Goal: Task Accomplishment & Management: Manage account settings

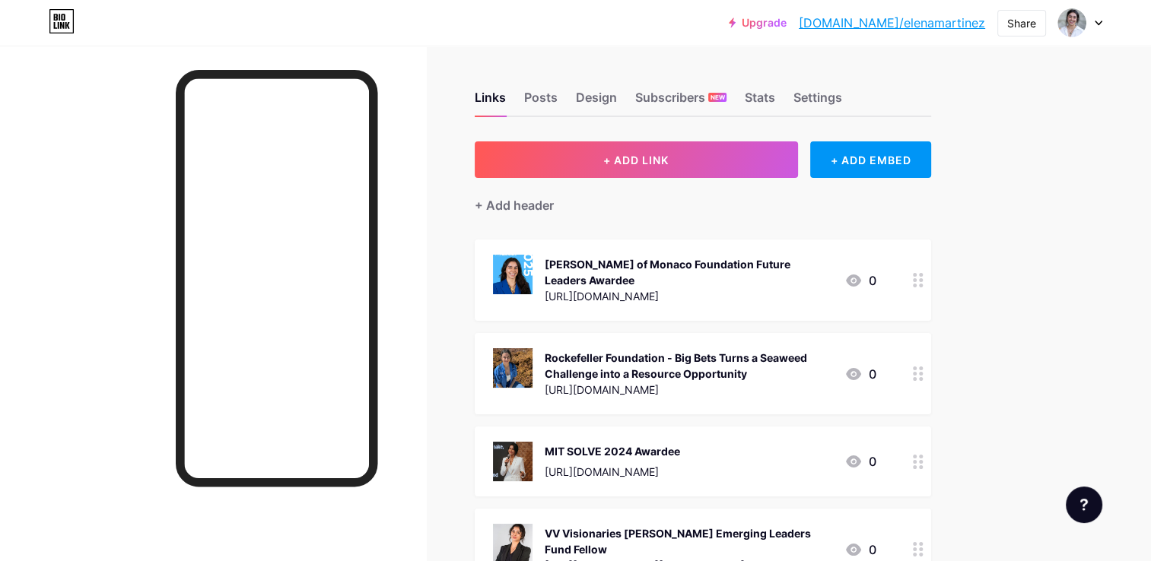
click at [1099, 27] on div at bounding box center [1080, 22] width 44 height 27
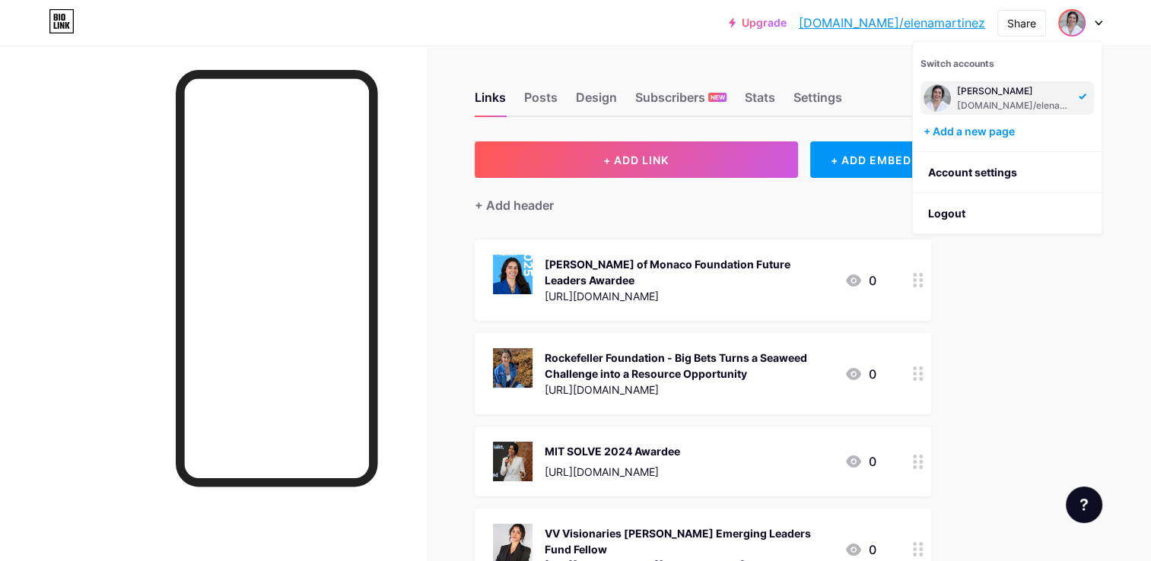
click at [1015, 358] on div "Upgrade [DOMAIN_NAME]/elenam... [DOMAIN_NAME]/[PERSON_NAME] Switch accounts [PE…" at bounding box center [575, 540] width 1151 height 1080
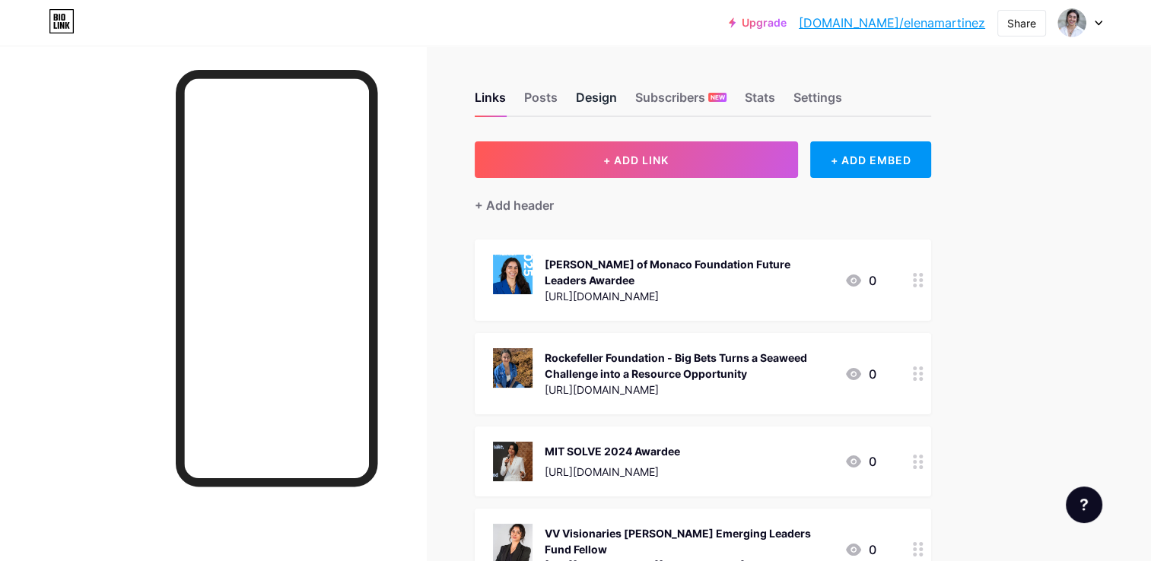
click at [590, 89] on div "Design" at bounding box center [596, 101] width 41 height 27
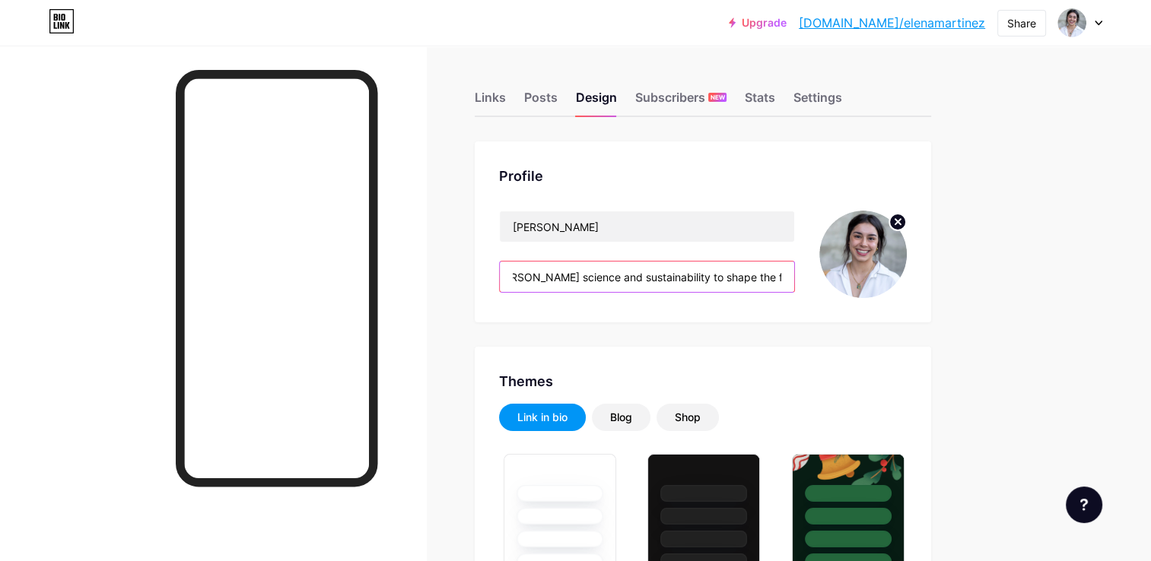
scroll to position [0, 1491]
drag, startPoint x: 510, startPoint y: 271, endPoint x: 891, endPoint y: 310, distance: 382.3
click at [891, 310] on div "Profile [PERSON_NAME] Oceanographer, biotech innovator, CTO & Co-founder of SOS…" at bounding box center [703, 231] width 456 height 181
paste input "& Biotech Innovator | CTO & Co-Founder, SOS Biotech Pioneering the transformati…"
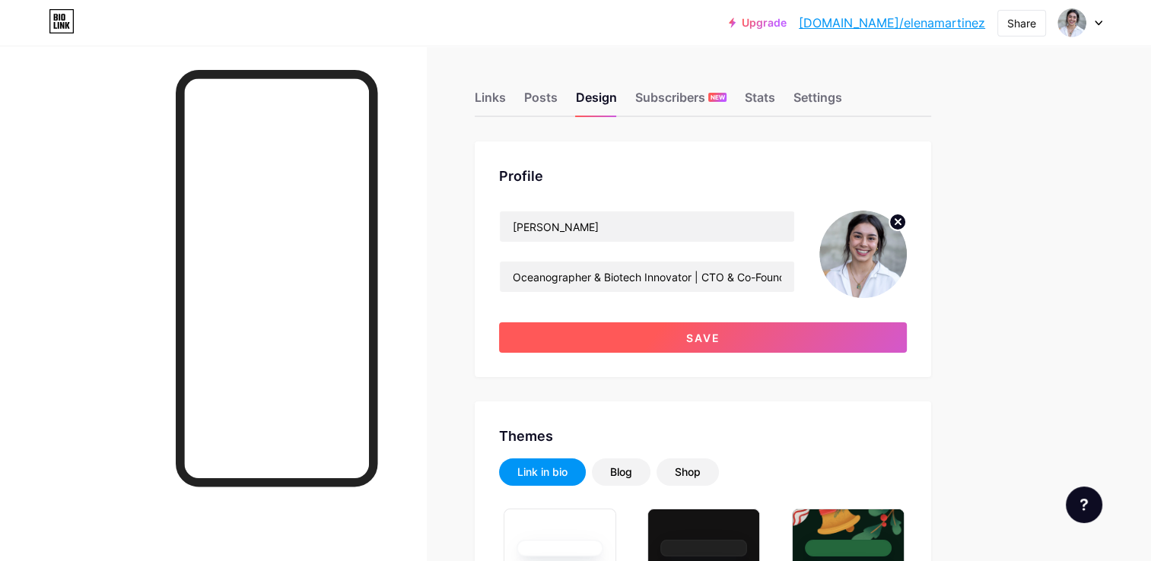
click at [644, 347] on button "Save" at bounding box center [703, 338] width 408 height 30
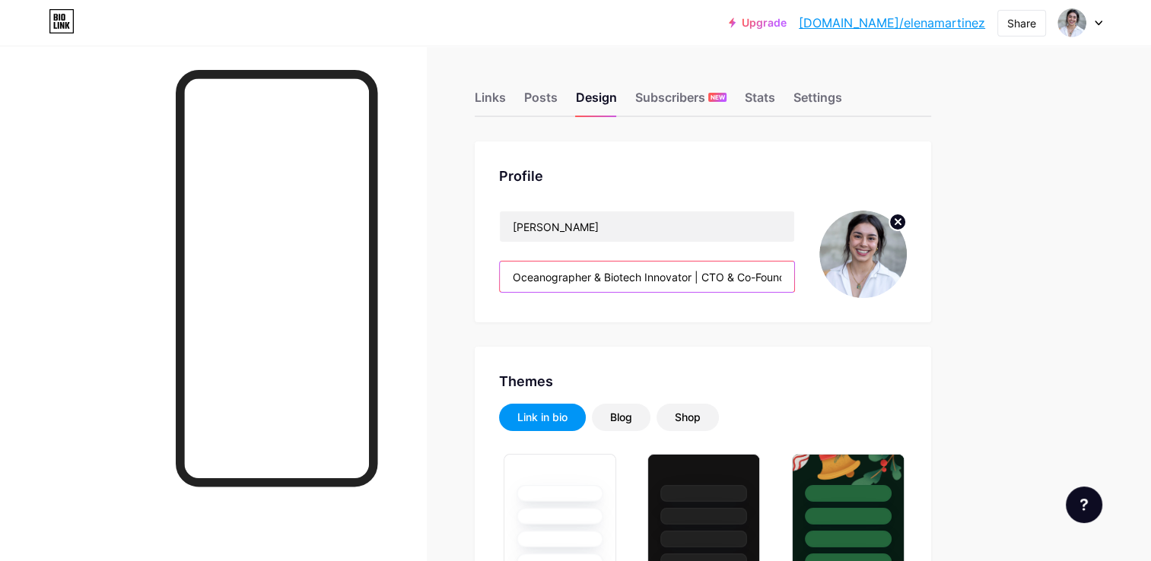
click at [701, 276] on input "Oceanographer & Biotech Innovator | CTO & Co-Founder, SOS Biotech Pioneering th…" at bounding box center [647, 277] width 294 height 30
click at [700, 270] on input "Oceanographer & Biotech Innovator | CTO & Co-Founder, SOS Biotech Pioneering th…" at bounding box center [647, 277] width 294 height 30
click at [507, 273] on input "Oceanographer & Biotech Innovator | CTO & Co-Founder, SOS Biotech Pioneering th…" at bounding box center [647, 277] width 294 height 30
paste input "|"
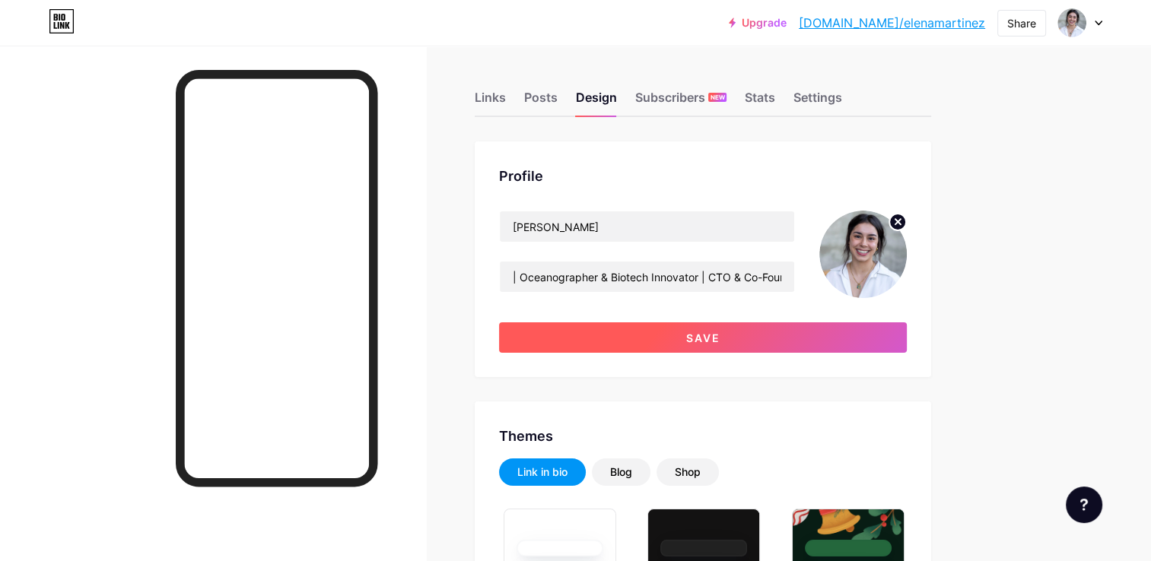
click at [615, 338] on button "Save" at bounding box center [703, 338] width 408 height 30
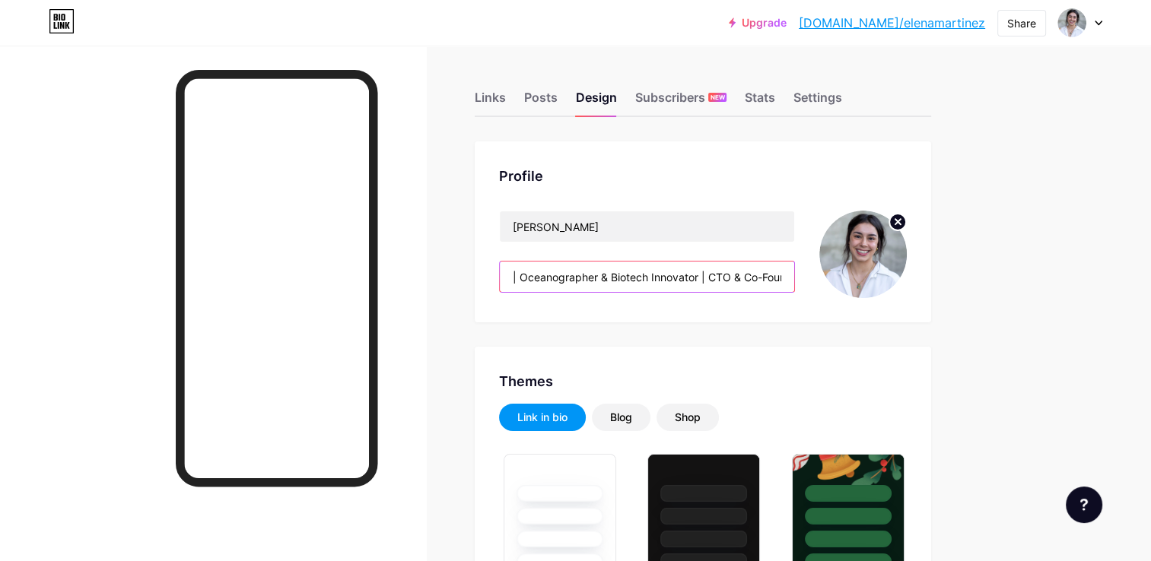
click at [519, 273] on input "| Oceanographer & Biotech Innovator | CTO & Co-Founder, SOS Biotech Pioneering …" at bounding box center [647, 277] width 294 height 30
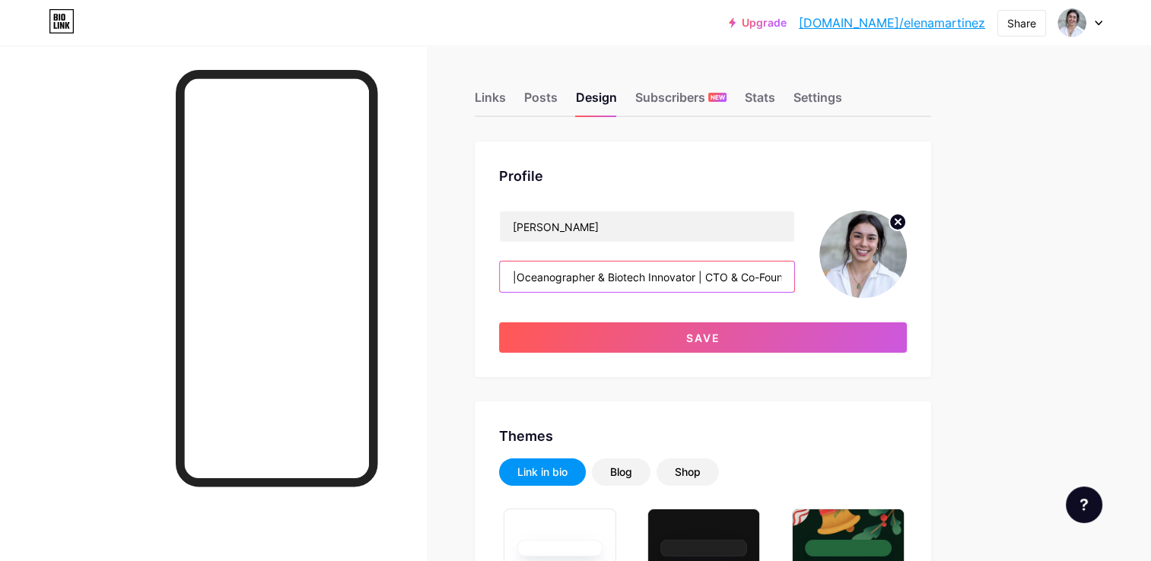
click at [694, 275] on input "|Oceanographer & Biotech Innovator | CTO & Co-Founder, SOS Biotech Pioneering t…" at bounding box center [647, 277] width 294 height 30
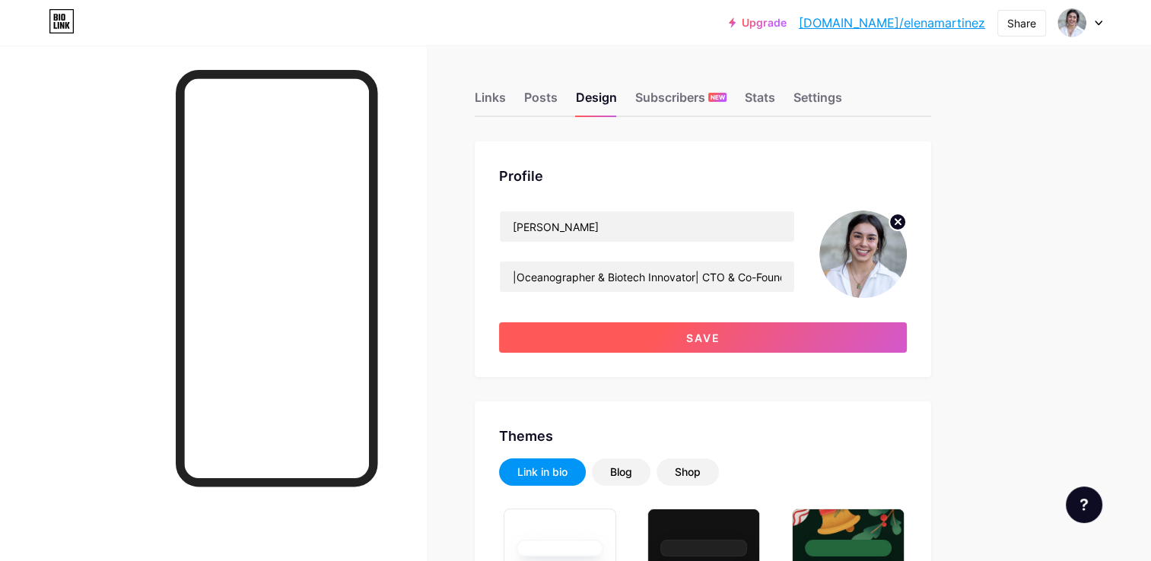
click at [697, 341] on span "Save" at bounding box center [703, 338] width 34 height 13
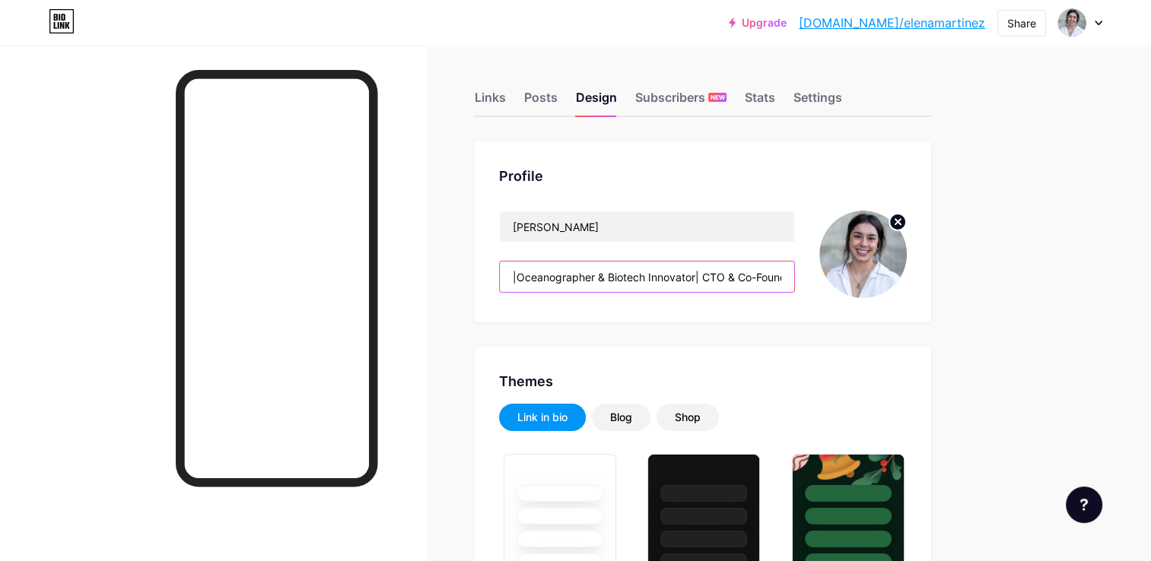
click at [514, 278] on input "|Oceanographer & Biotech Innovator| CTO & Co-Founder, SOS Biotech Pioneering th…" at bounding box center [647, 277] width 294 height 30
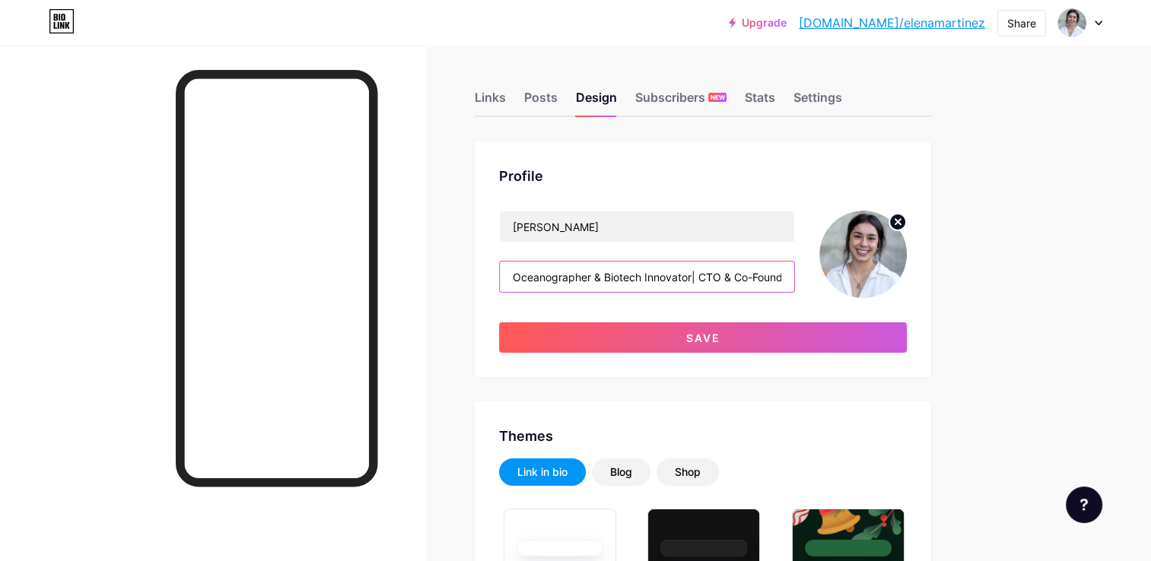
click at [701, 275] on input "Oceanographer & Biotech Innovator| CTO & Co-Founder, SOS Biotech Pioneering the…" at bounding box center [647, 277] width 294 height 30
click at [700, 275] on input "Oceanographer & Biotech Innovator| CTO & Co-Founder, SOS Biotech Pioneering the…" at bounding box center [647, 277] width 294 height 30
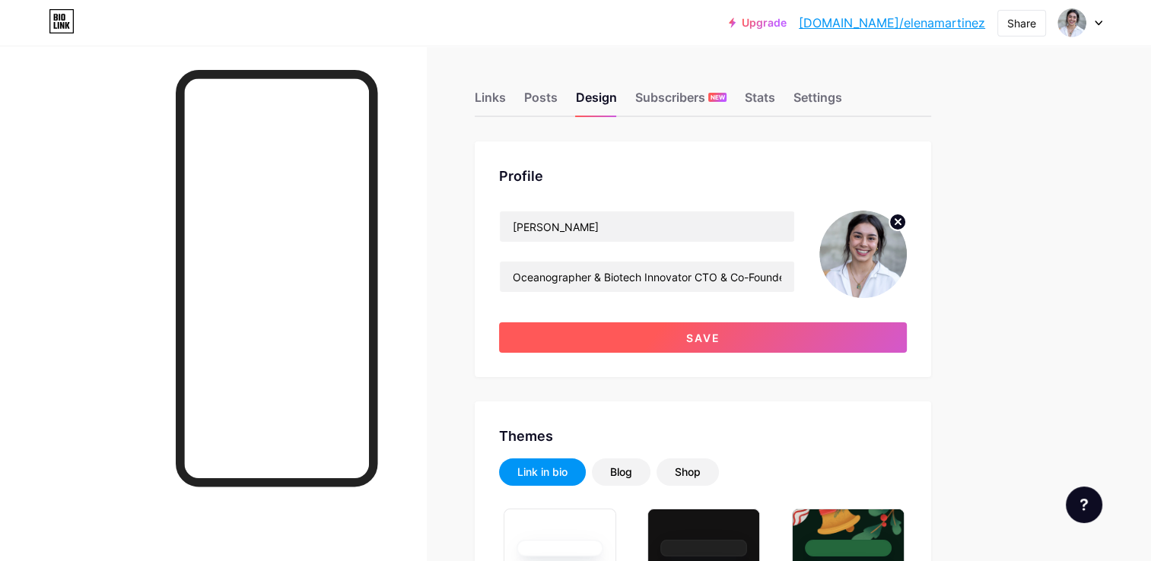
click at [717, 338] on span "Save" at bounding box center [703, 338] width 34 height 13
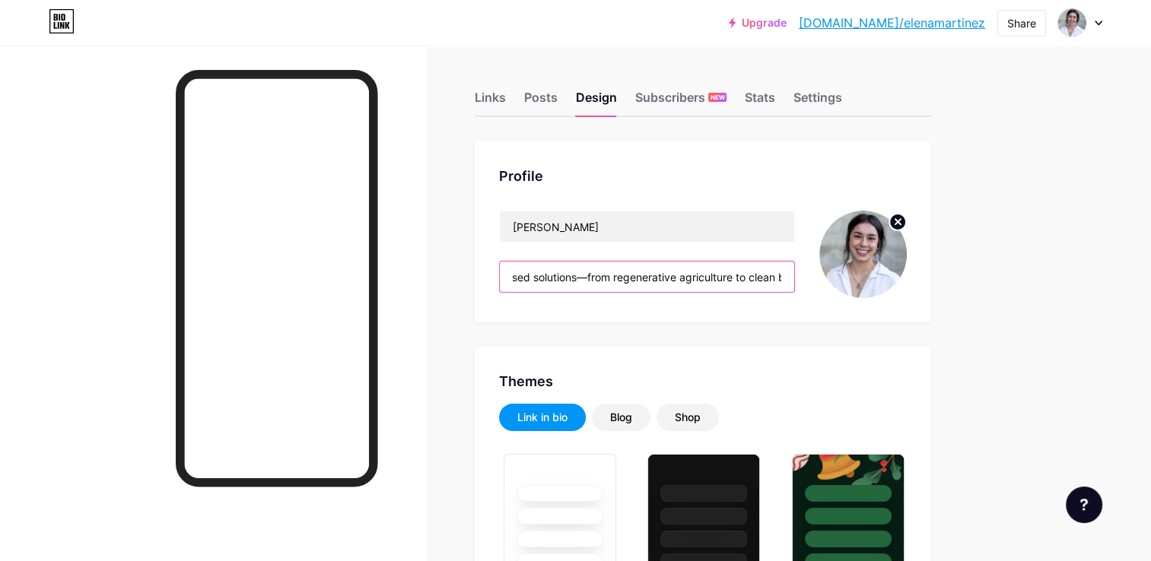
drag, startPoint x: 765, startPoint y: 279, endPoint x: 805, endPoint y: 278, distance: 39.6
click at [805, 278] on div "[PERSON_NAME] Oceanographer & Biotech Innovator CTO & Co-Founder, SOS Biotech P…" at bounding box center [703, 254] width 408 height 87
click at [540, 278] on input "Oceanographer & Biotech Innovator CTO & Co-Founder, SOS Biotech Pioneering the …" at bounding box center [647, 277] width 294 height 30
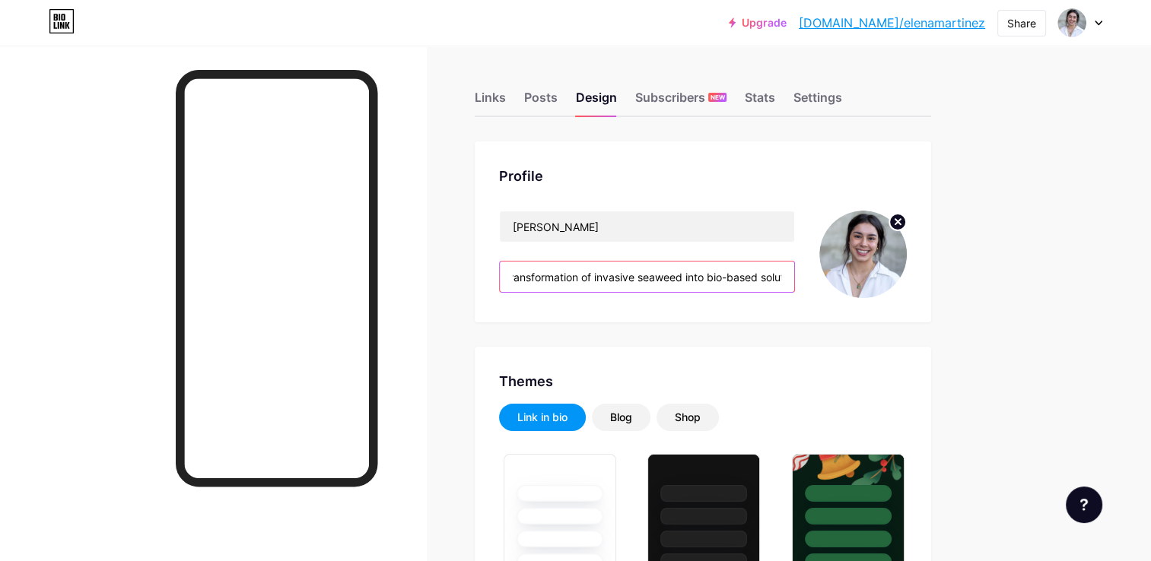
click at [599, 275] on input "Oceanographer & Biotech Innovator CTO & Co-Founder, SOS Biotech Pioneering the …" at bounding box center [647, 277] width 294 height 30
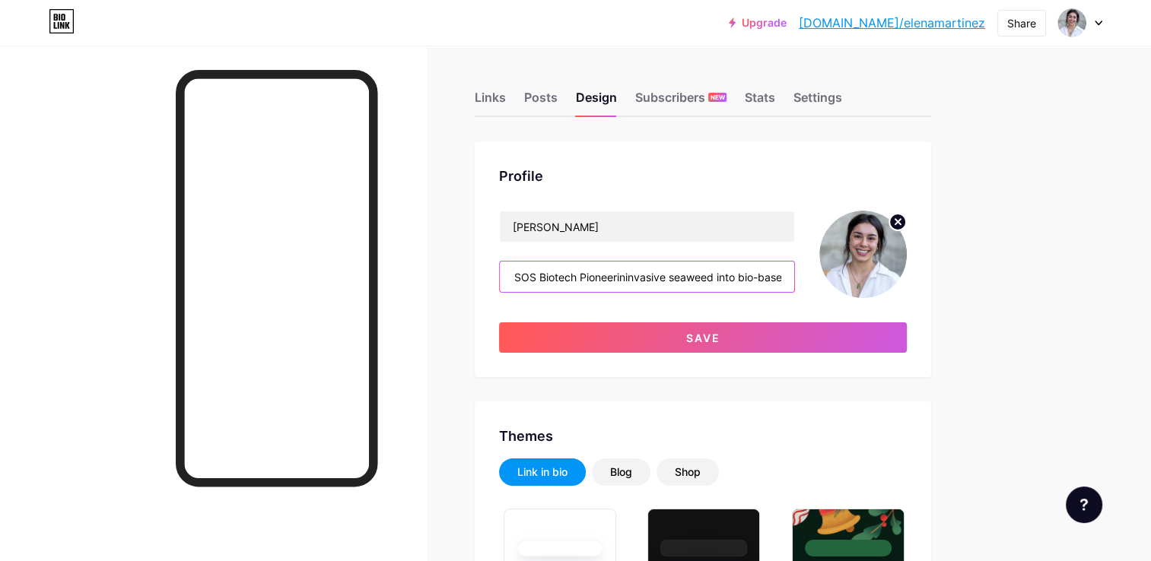
scroll to position [0, 277]
drag, startPoint x: 621, startPoint y: 275, endPoint x: 587, endPoint y: 276, distance: 33.5
click at [587, 276] on input "Oceanographer & Biotech Innovator CTO & Co-Founder, SOS Biotech Pioneerininvasi…" at bounding box center [647, 277] width 294 height 30
click at [661, 281] on input "Oceanographer & Biotech Innovator CTO & Co-Founder, SOS Biotech Uocycling ininv…" at bounding box center [647, 277] width 294 height 30
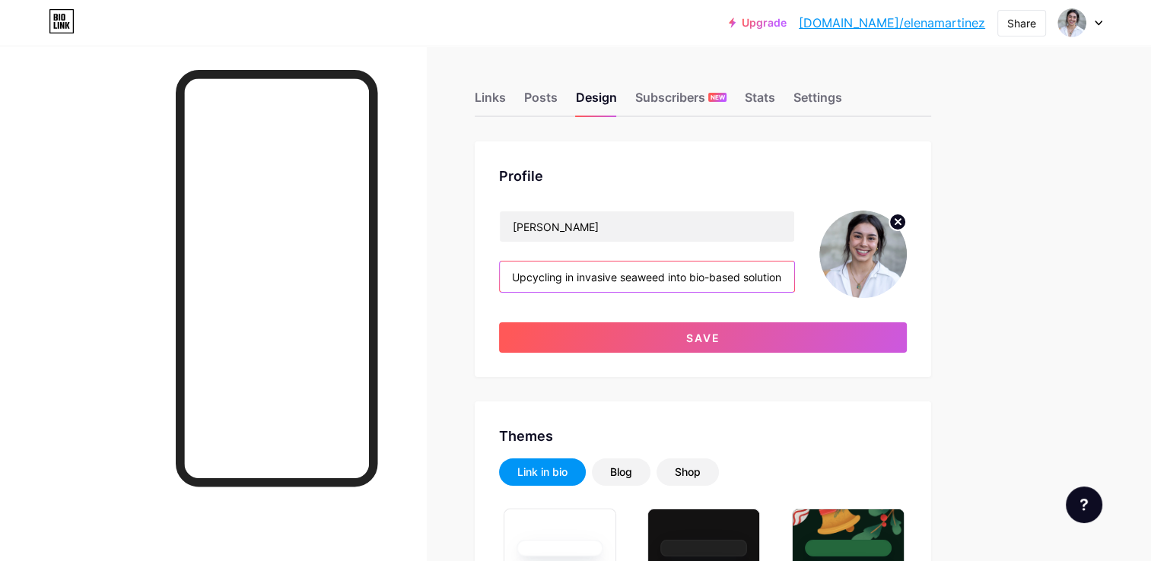
click at [572, 268] on input "Oceanographer & Biotech Innovator CTO & Co-Founder, SOS Biotech Upcycling in in…" at bounding box center [647, 277] width 294 height 30
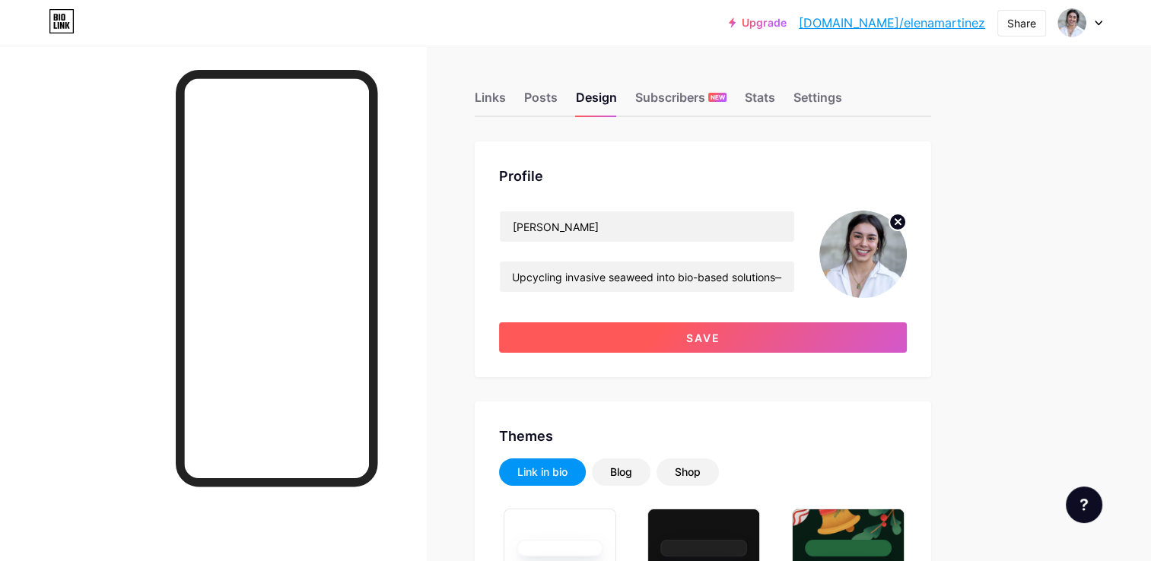
scroll to position [0, 0]
click at [686, 345] on button "Save" at bounding box center [703, 338] width 408 height 30
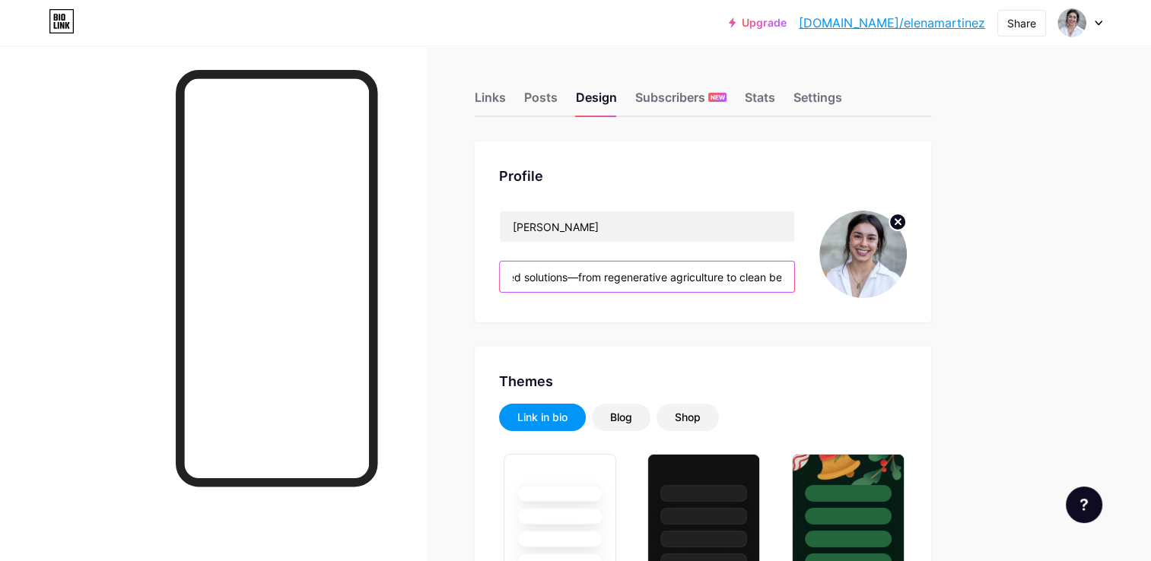
scroll to position [0, 565]
drag, startPoint x: 770, startPoint y: 264, endPoint x: 751, endPoint y: 275, distance: 22.2
click at [751, 275] on input "Oceanographer & Biotech Innovator CTO & Co-Founder, SOS Biotech Upcycling invas…" at bounding box center [647, 277] width 294 height 30
click at [586, 273] on input "Oceanographer & Biotech Innovator CTO & Co-Founder, SOS Biotech Upcycling invas…" at bounding box center [647, 277] width 294 height 30
click at [574, 276] on input "Oceanographer & Biotech Innovator CTO & Co-Founder, SOS Biotech Upcycling invas…" at bounding box center [647, 277] width 294 height 30
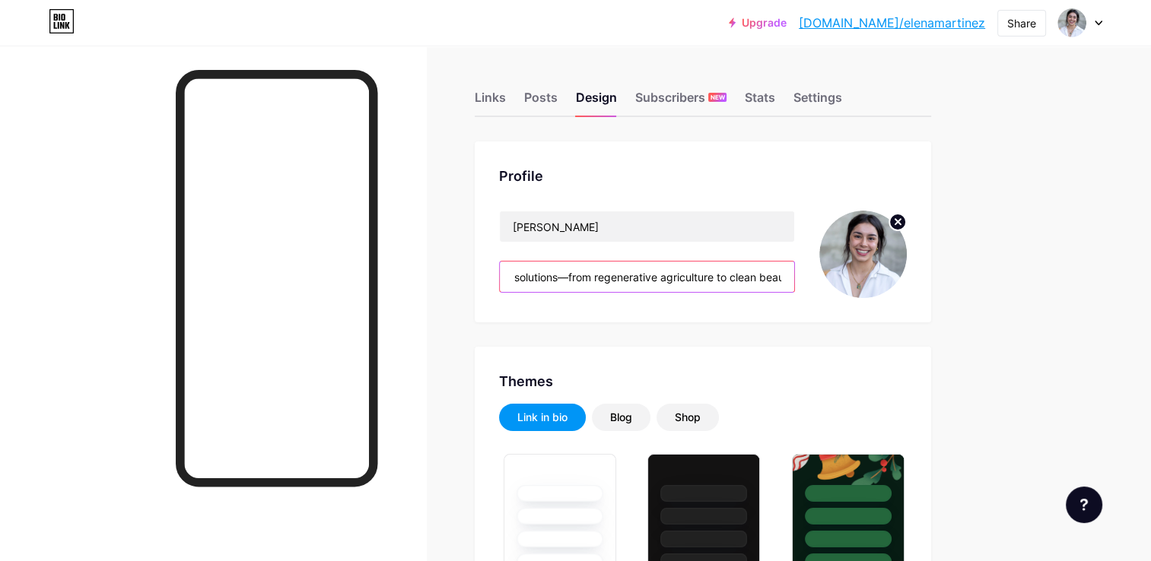
click at [573, 272] on input "Oceanographer & Biotech Innovator CTO & Co-Founder, SOS Biotech Upcycling invas…" at bounding box center [647, 277] width 294 height 30
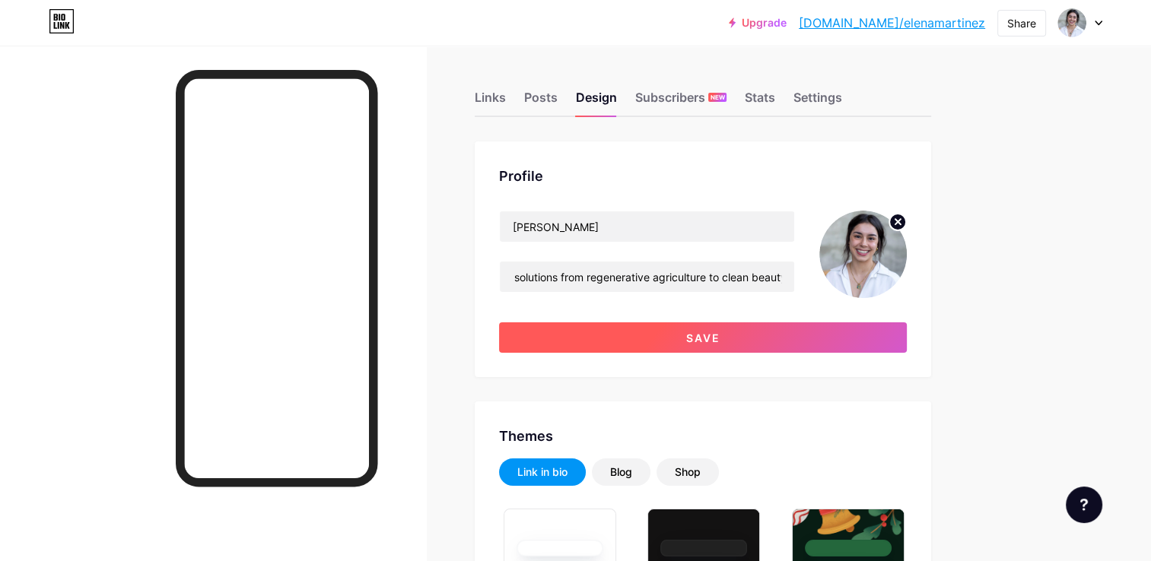
click at [580, 348] on button "Save" at bounding box center [703, 338] width 408 height 30
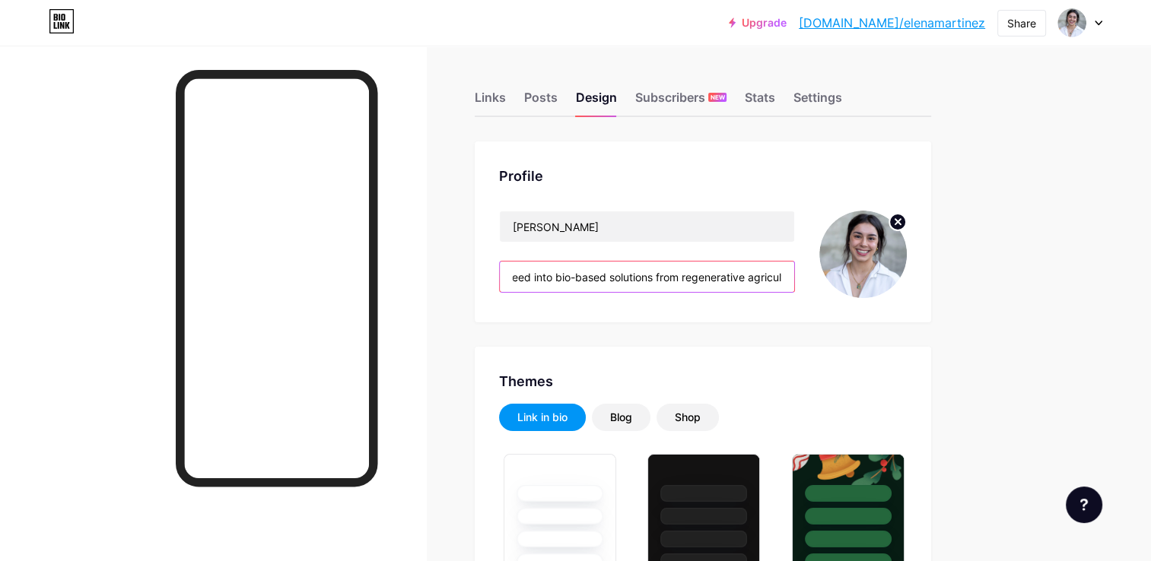
scroll to position [0, 1072]
drag, startPoint x: 715, startPoint y: 275, endPoint x: 893, endPoint y: 309, distance: 181.1
click at [893, 309] on div "Profile [PERSON_NAME] Oceanographer & Biotech Innovator CTO & Co-Founder, SOS B…" at bounding box center [703, 231] width 456 height 181
click at [771, 279] on input "Oceanographer & Biotech Innovator CTO & Co-Founder, SOS Biotech Upcycling invas…" at bounding box center [647, 277] width 294 height 30
drag, startPoint x: 621, startPoint y: 272, endPoint x: 635, endPoint y: 271, distance: 13.7
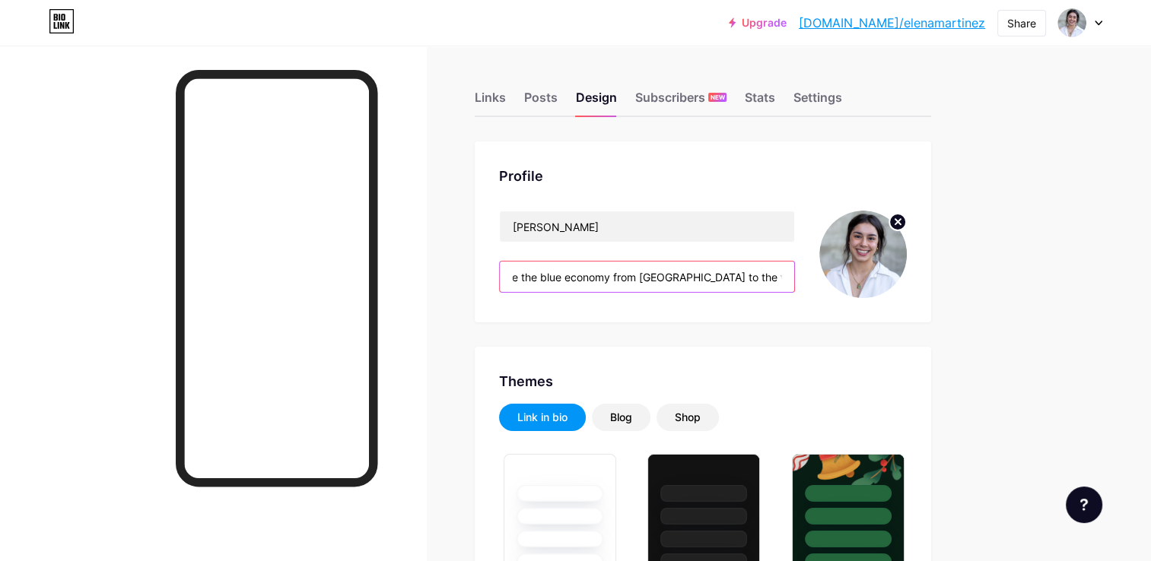
click at [635, 271] on input "Oceanographer & Biotech Innovator CTO & Co-Founder, SOS Biotech Upcycling invas…" at bounding box center [647, 277] width 294 height 30
drag, startPoint x: 620, startPoint y: 275, endPoint x: 838, endPoint y: 253, distance: 218.7
click at [838, 253] on div "[PERSON_NAME] Oceanographer & Biotech Innovator CTO & Co-Founder, SOS Biotech U…" at bounding box center [703, 254] width 408 height 87
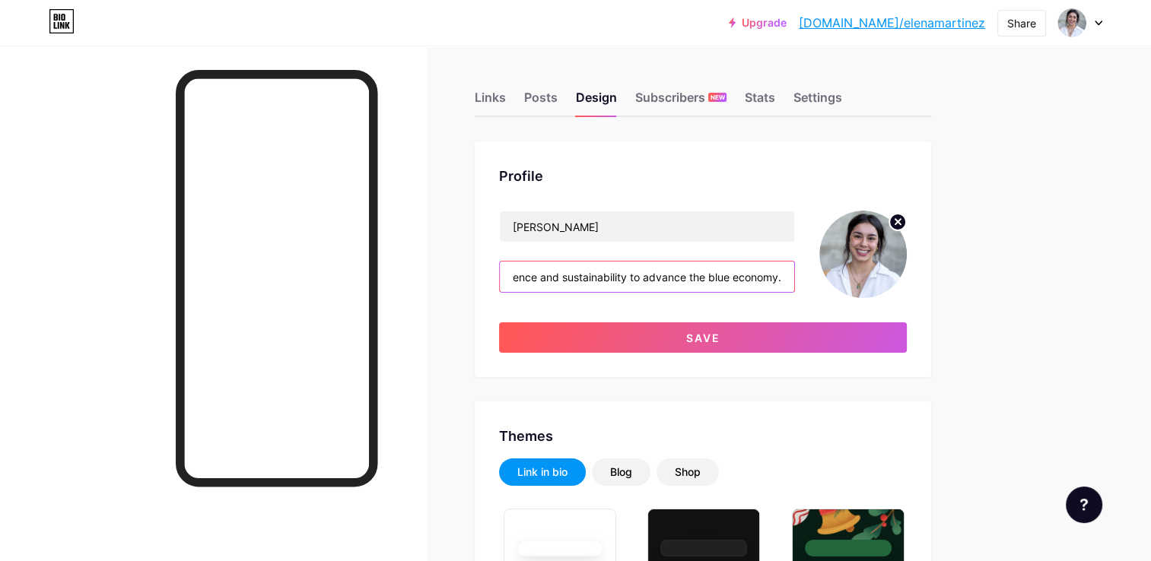
scroll to position [0, 910]
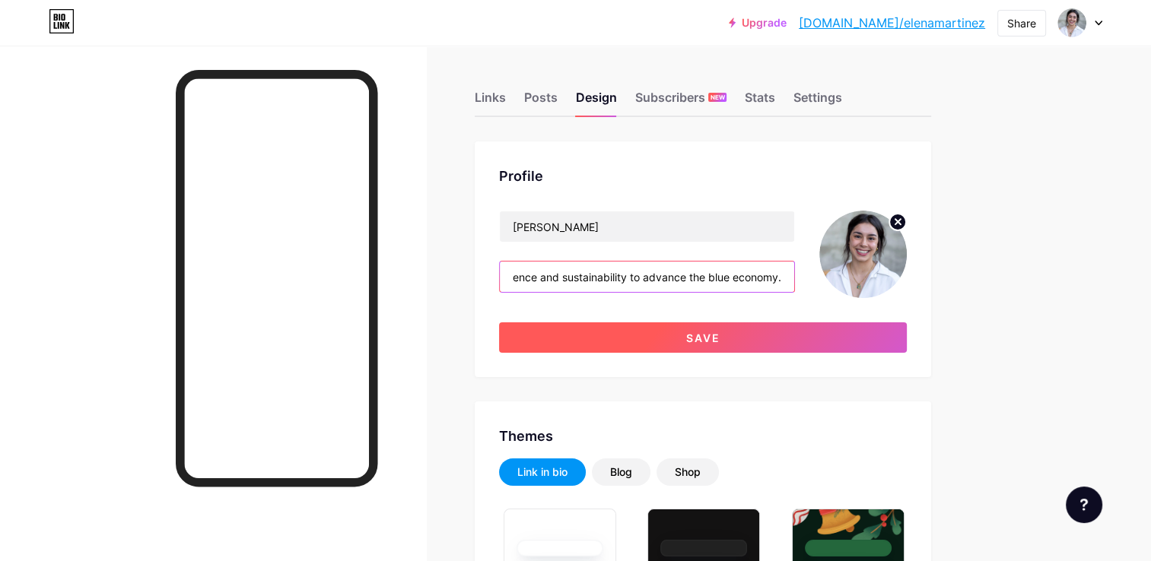
type input "Oceanographer & Biotech Innovator CTO & Co-Founder, SOS Biotech Upcycling invas…"
click at [758, 341] on button "Save" at bounding box center [703, 338] width 408 height 30
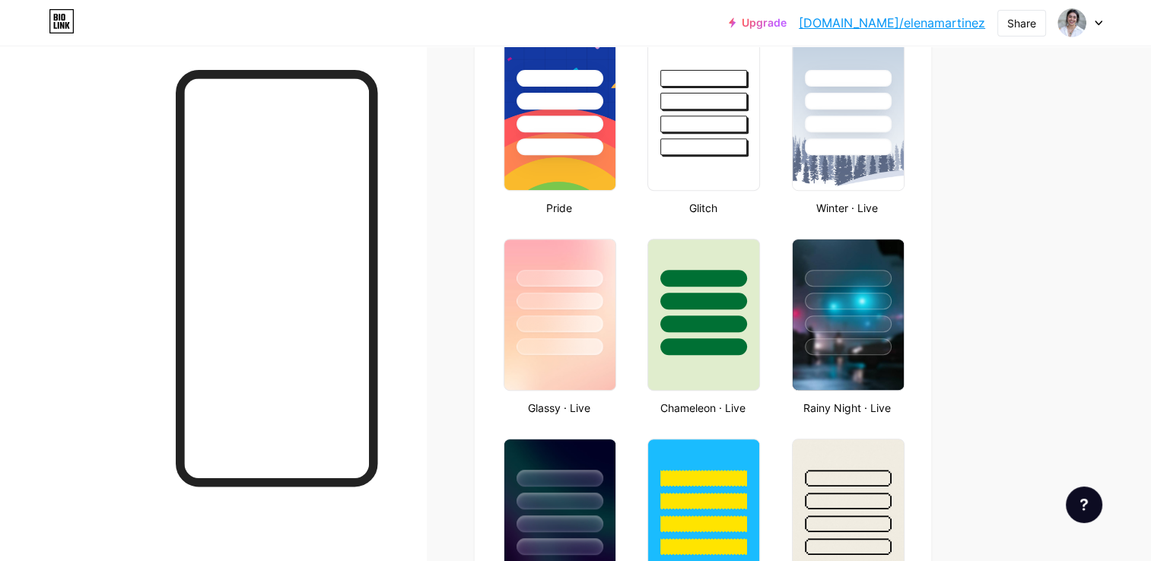
scroll to position [639, 0]
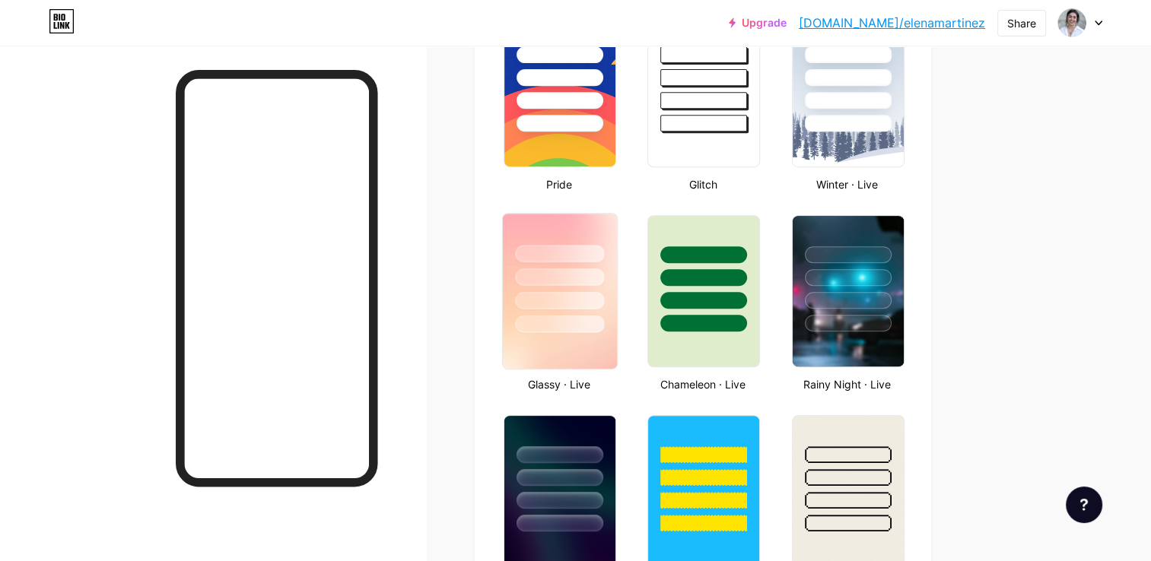
click at [574, 274] on div at bounding box center [559, 277] width 89 height 17
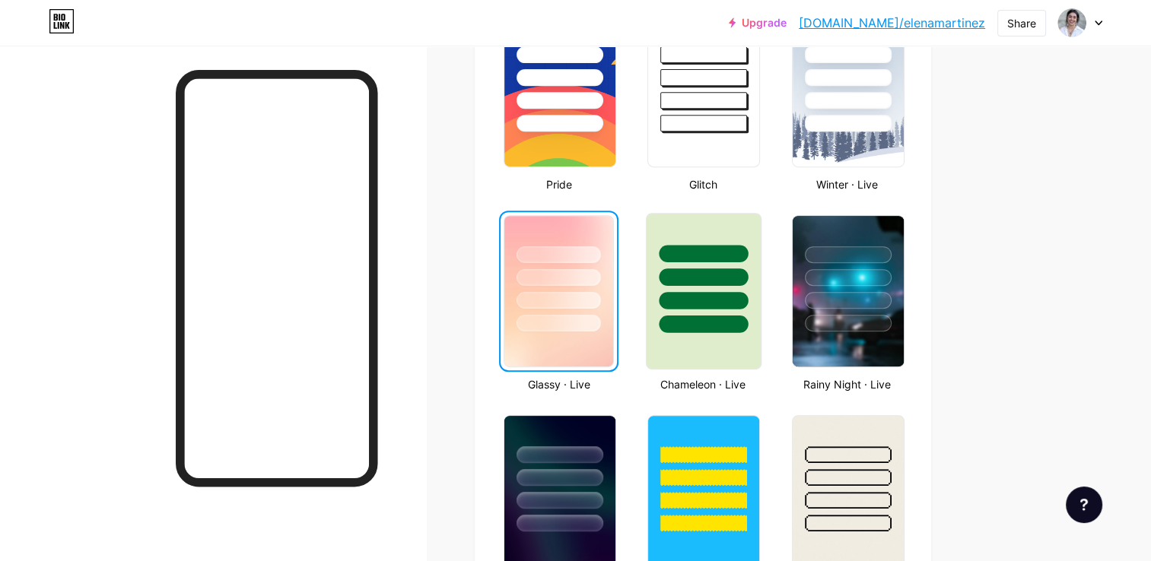
click at [718, 294] on div at bounding box center [704, 300] width 89 height 17
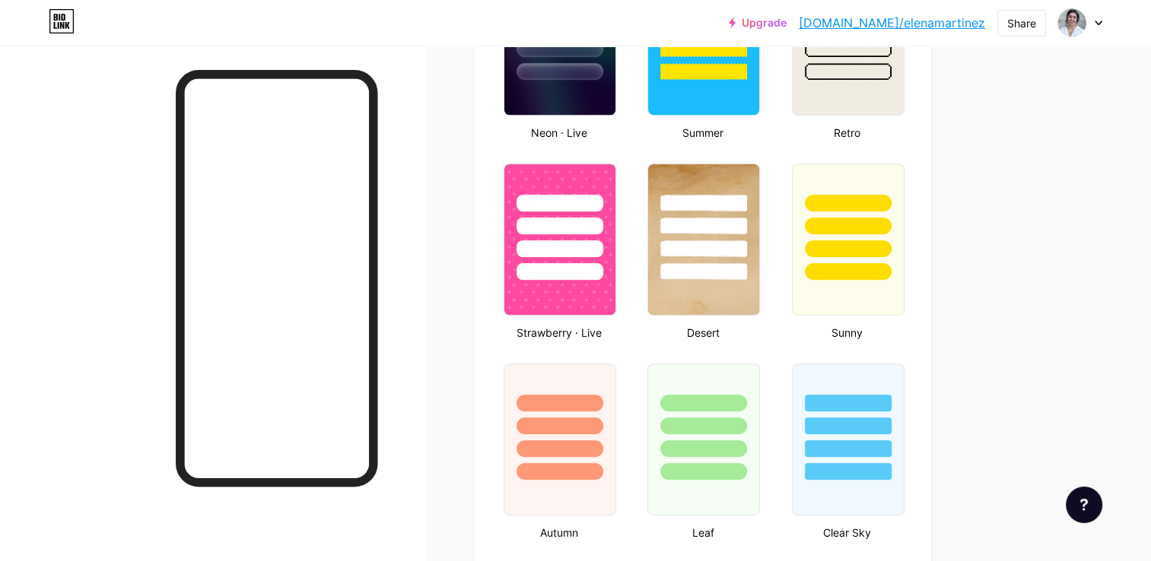
scroll to position [1314, 0]
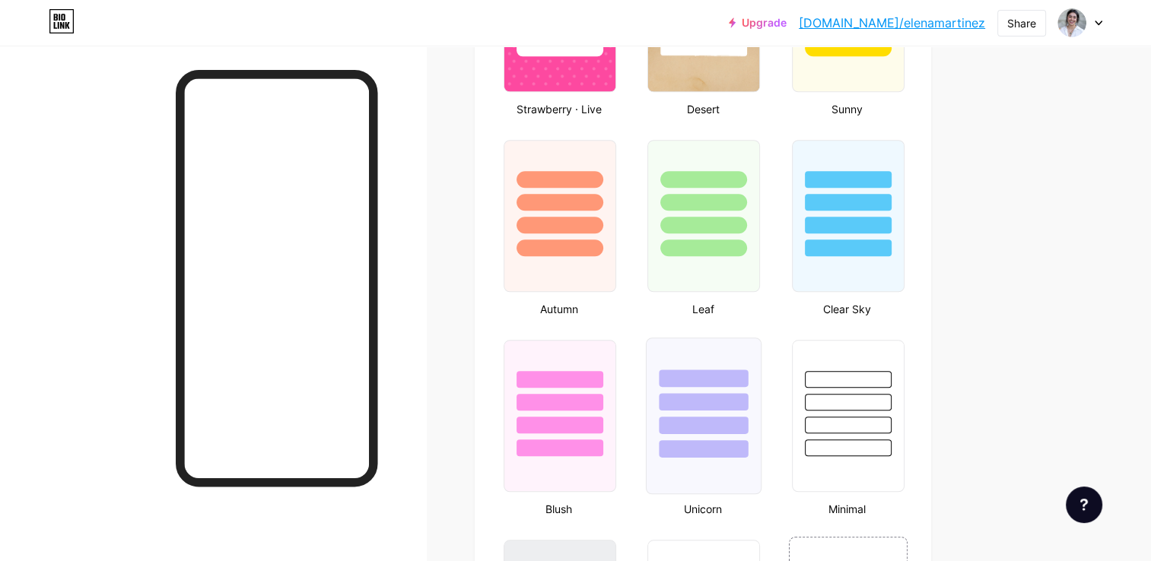
click at [699, 424] on div at bounding box center [704, 425] width 89 height 17
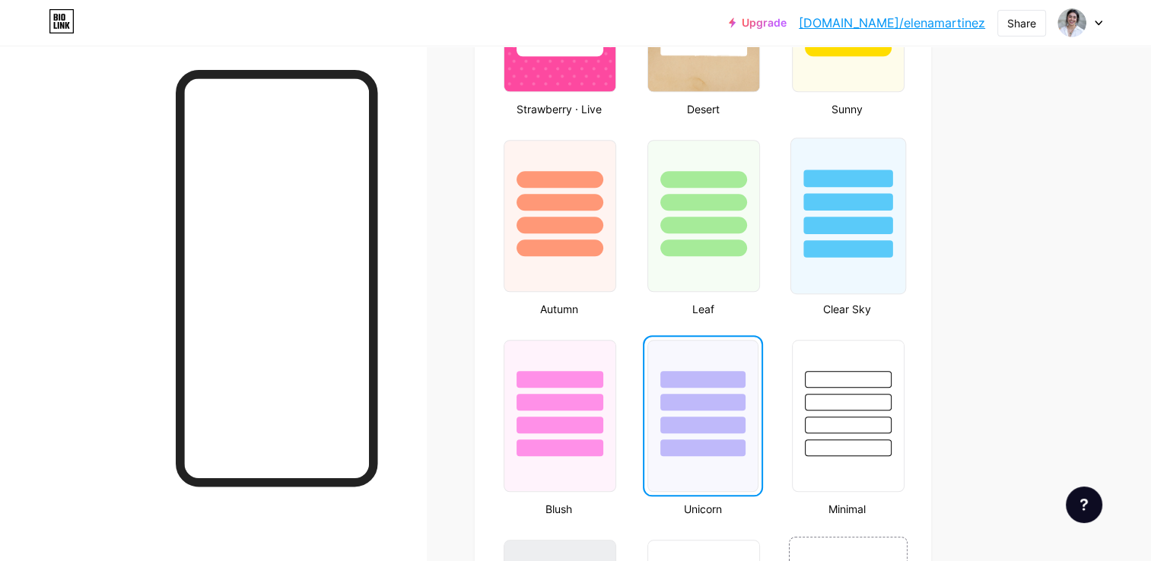
click at [873, 218] on div at bounding box center [847, 225] width 89 height 17
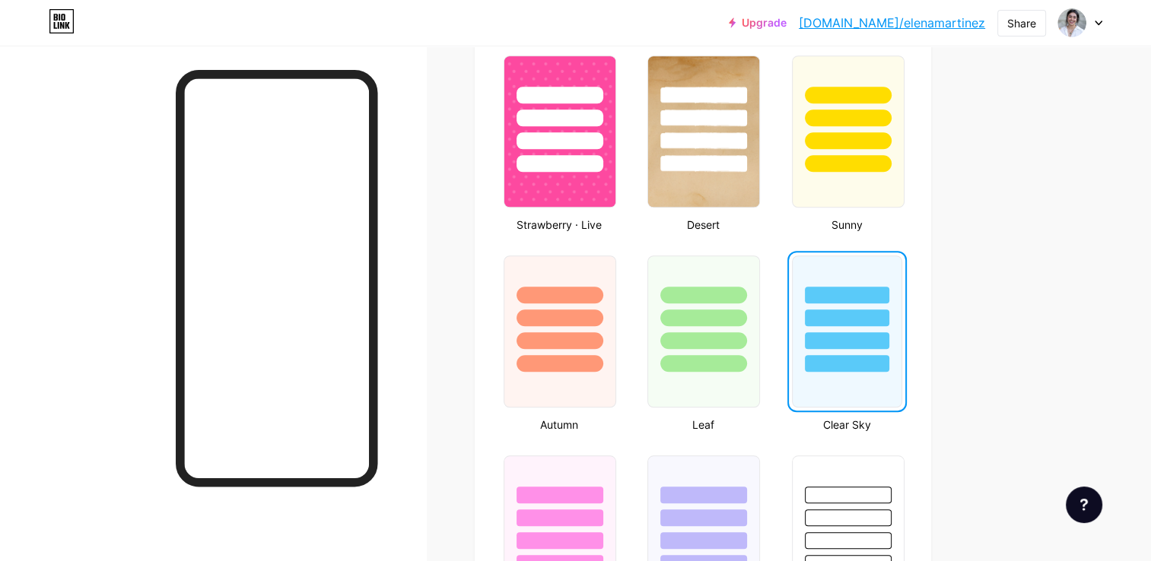
scroll to position [1202, 0]
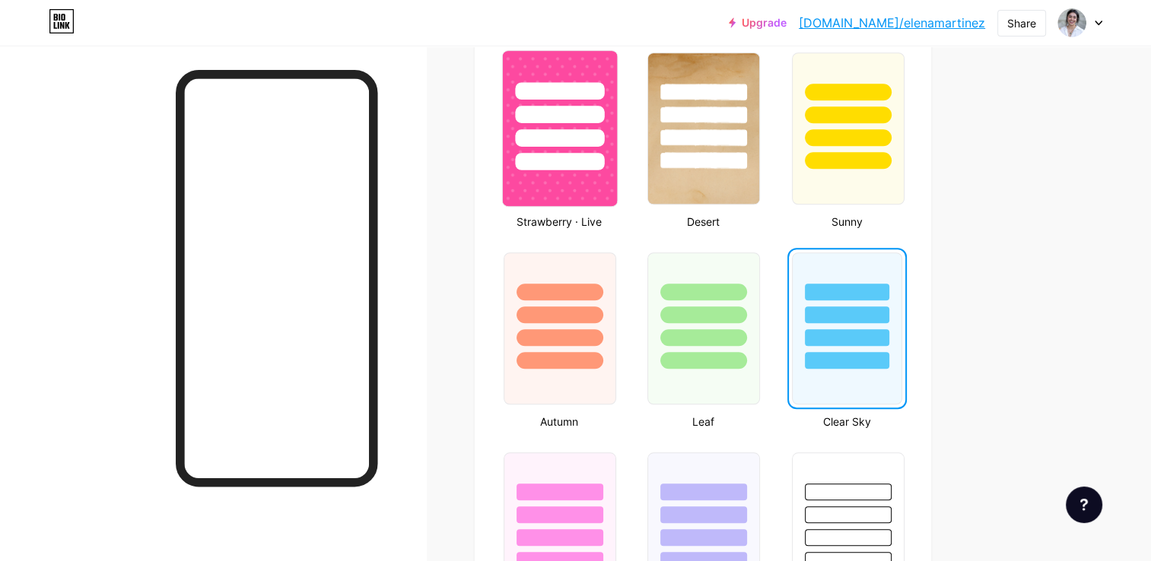
click at [549, 93] on div at bounding box center [559, 90] width 89 height 17
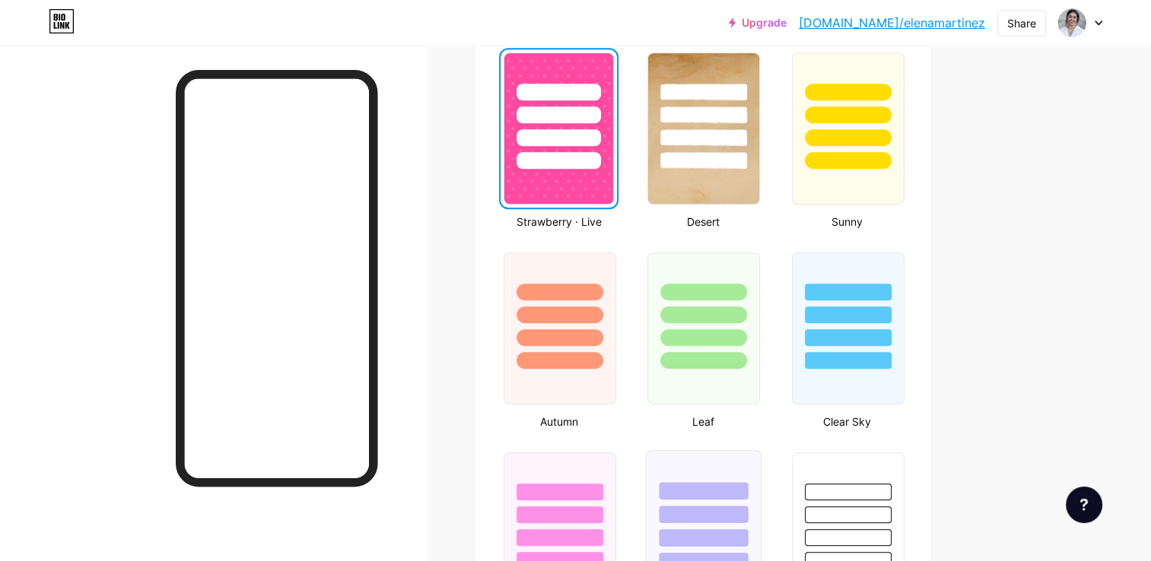
click at [706, 467] on div at bounding box center [704, 510] width 114 height 119
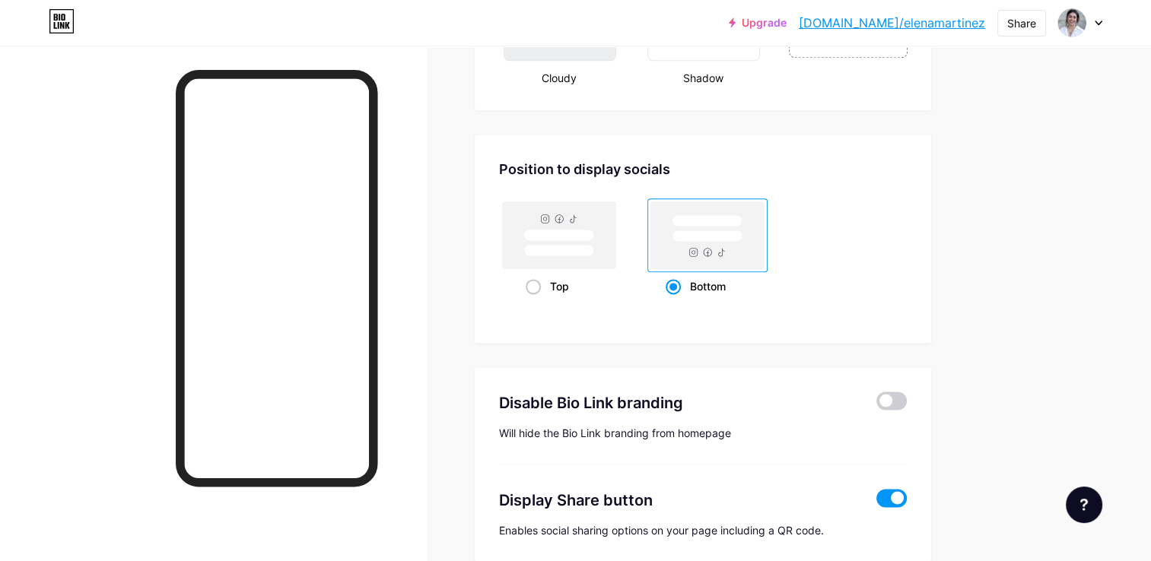
scroll to position [1952, 0]
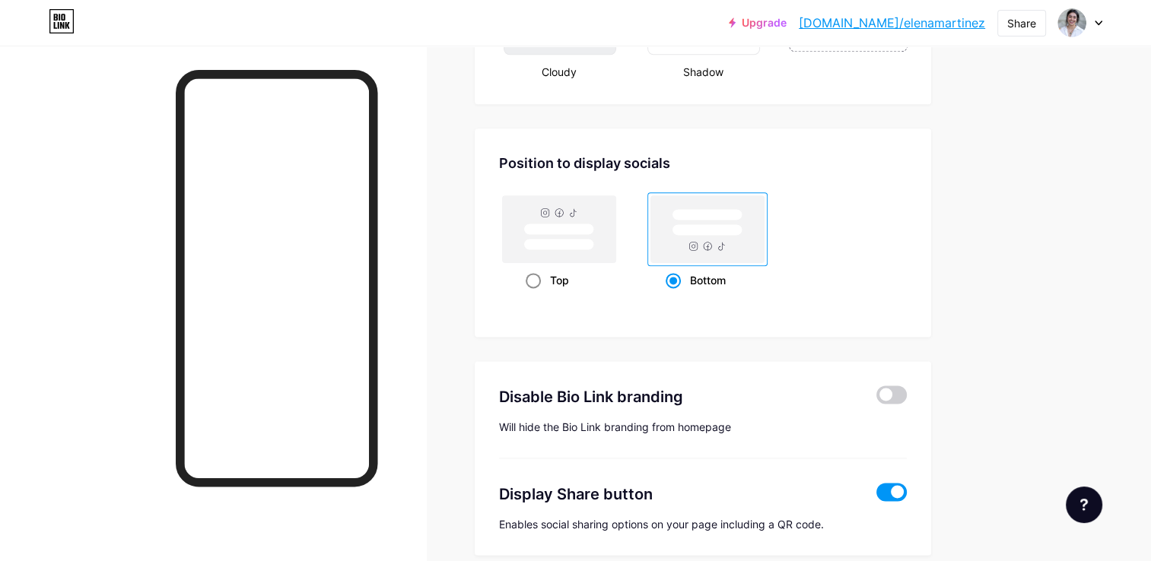
click at [536, 273] on span at bounding box center [533, 280] width 15 height 15
click at [536, 294] on input "Top" at bounding box center [531, 299] width 10 height 10
radio input "true"
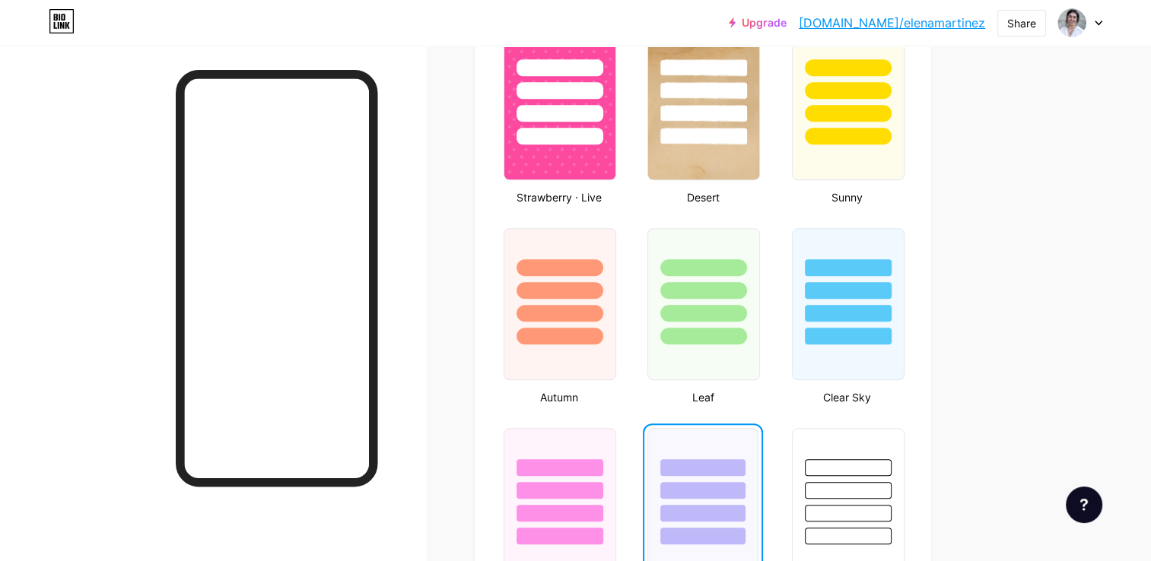
scroll to position [1214, 0]
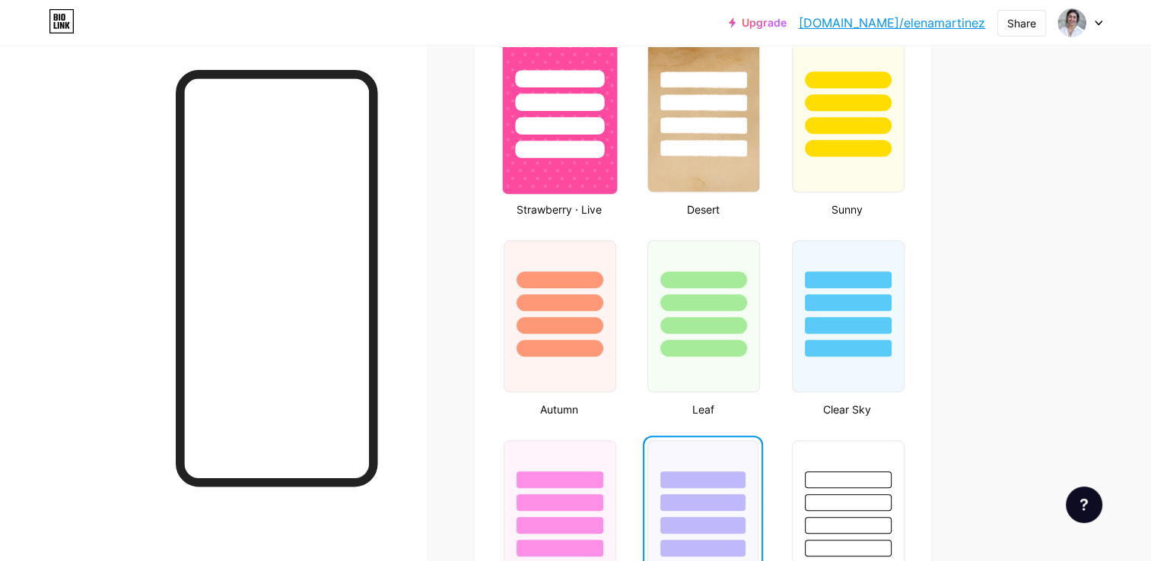
click at [549, 131] on div at bounding box center [560, 98] width 114 height 119
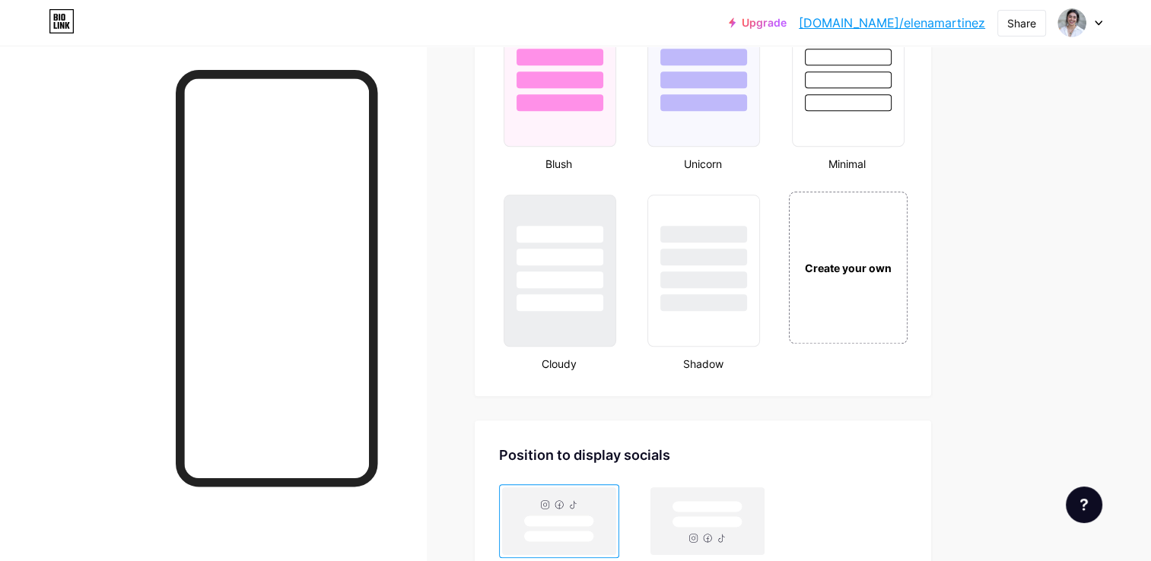
scroll to position [1683, 0]
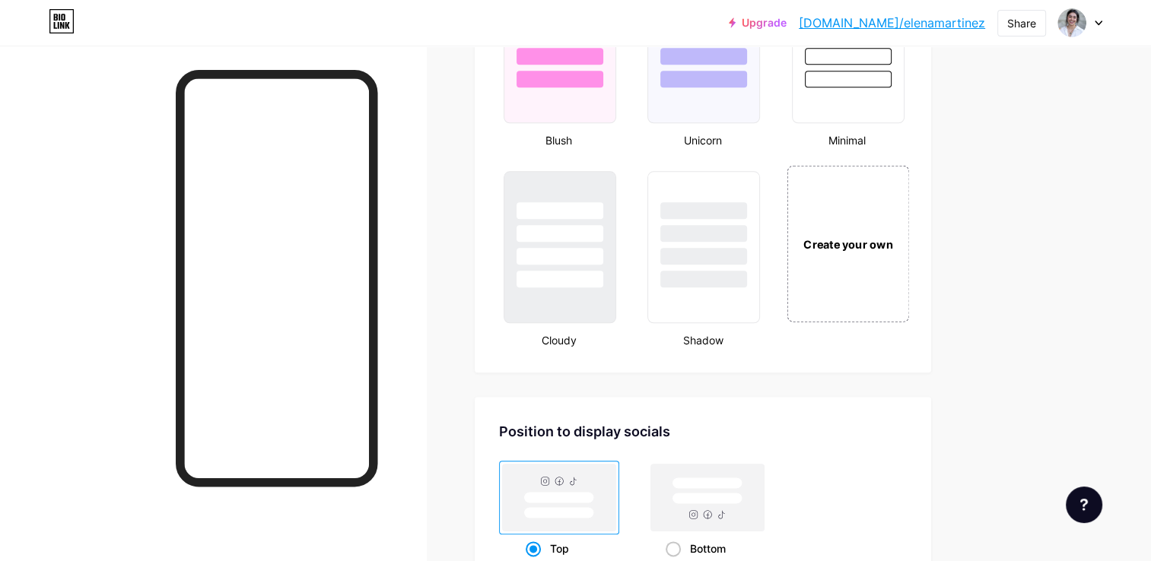
click at [843, 243] on div "Create your own" at bounding box center [847, 244] width 114 height 17
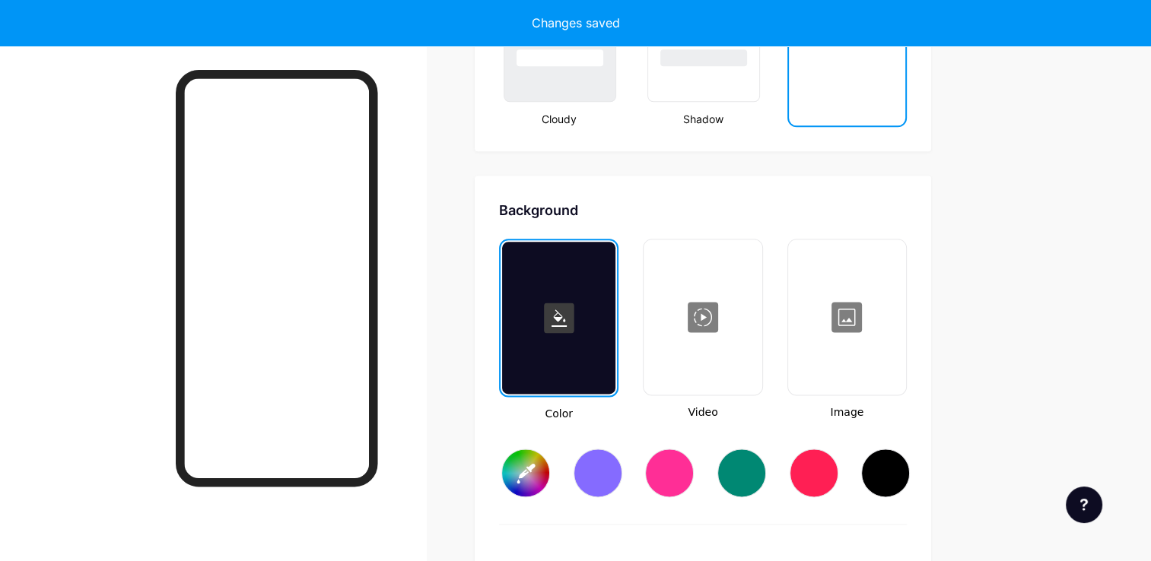
scroll to position [2014, 0]
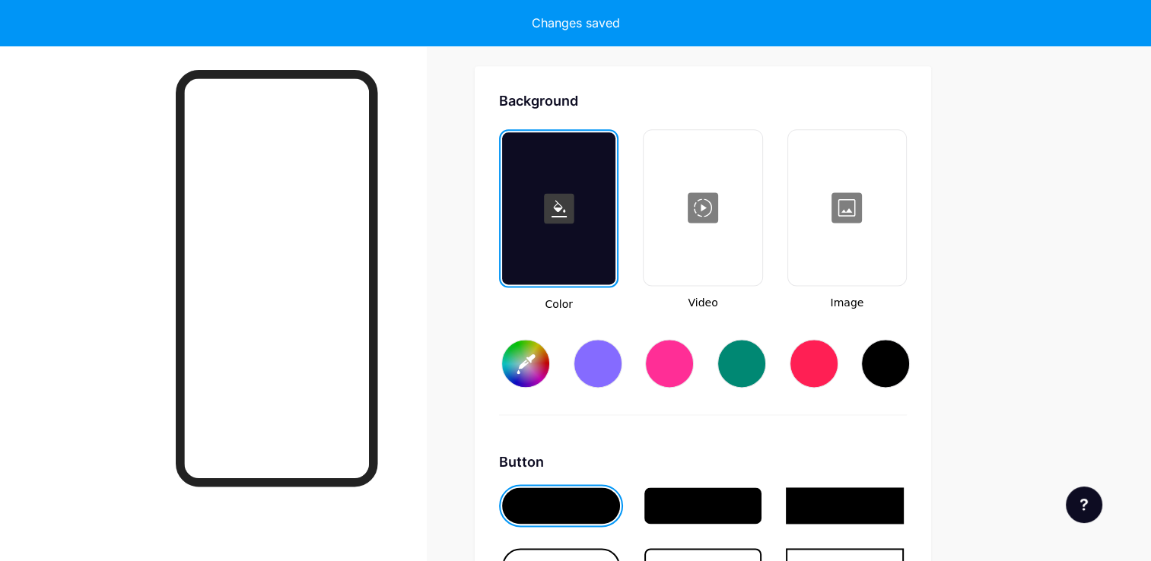
type input "#ffffff"
type input "#000000"
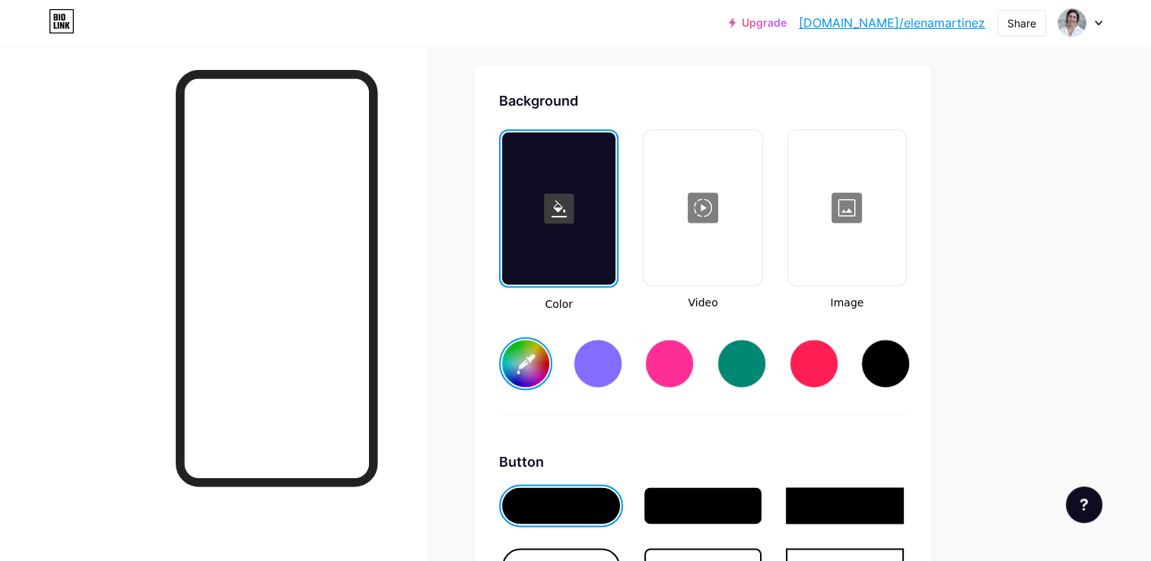
click at [831, 211] on div at bounding box center [847, 208] width 115 height 152
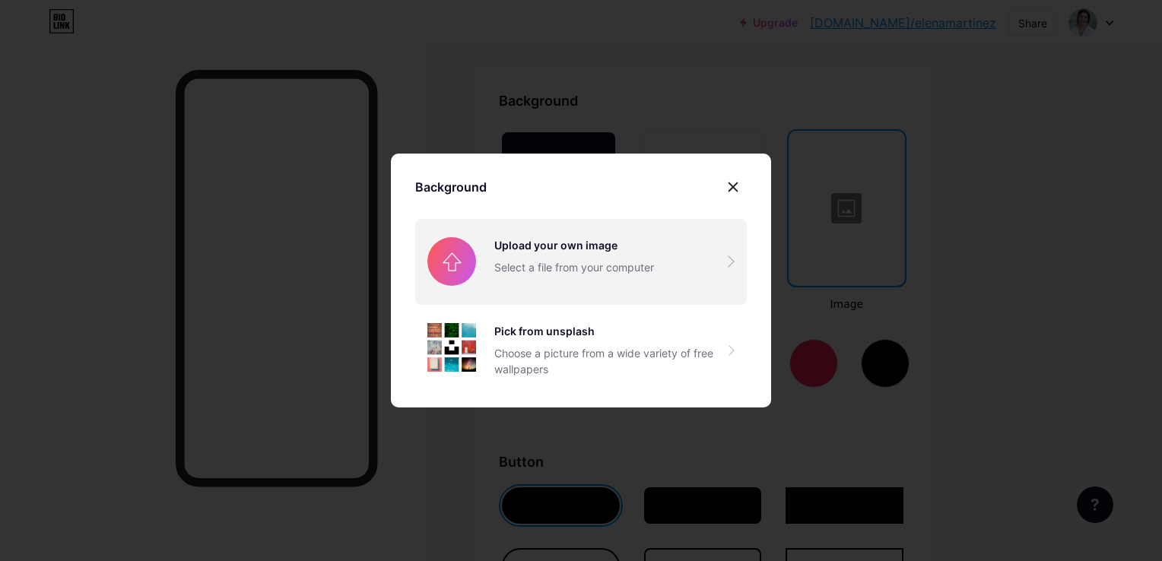
click at [566, 266] on input "file" at bounding box center [581, 261] width 332 height 85
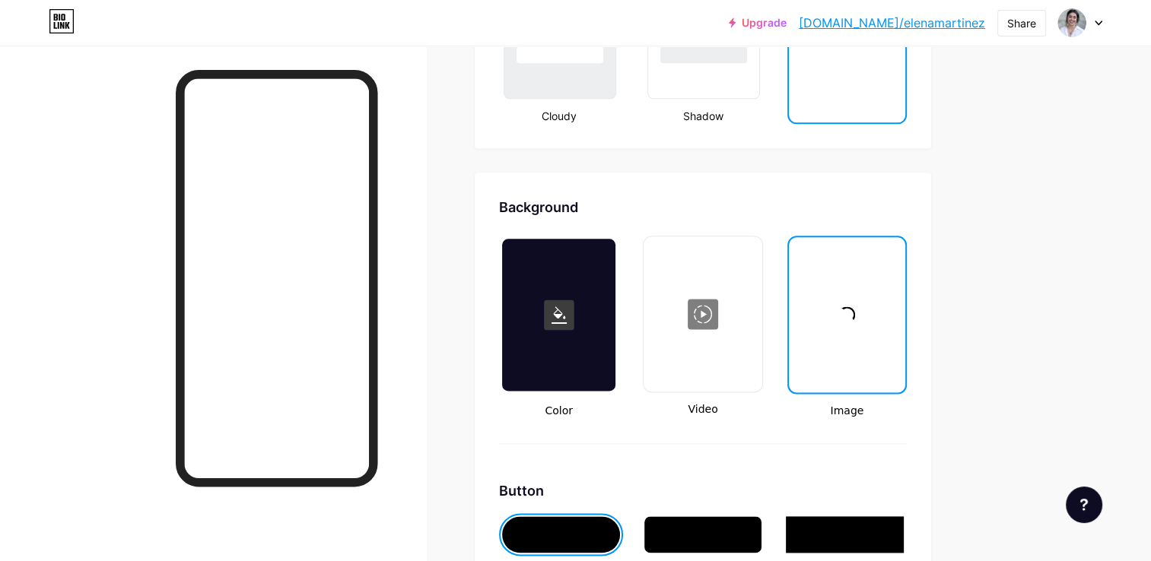
scroll to position [1896, 0]
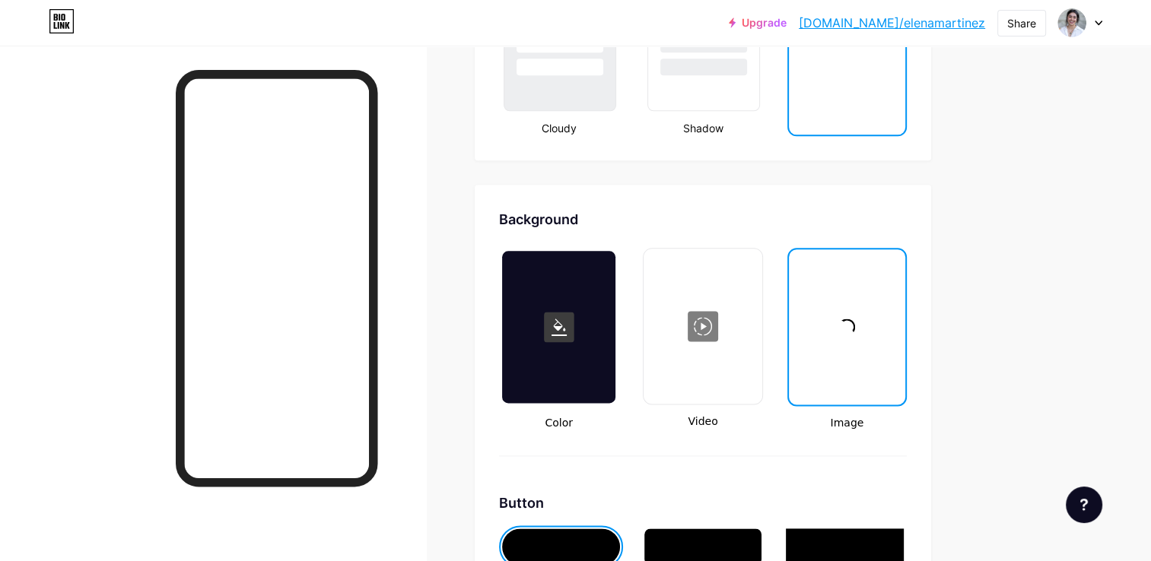
drag, startPoint x: 1133, startPoint y: 249, endPoint x: 1033, endPoint y: 240, distance: 100.1
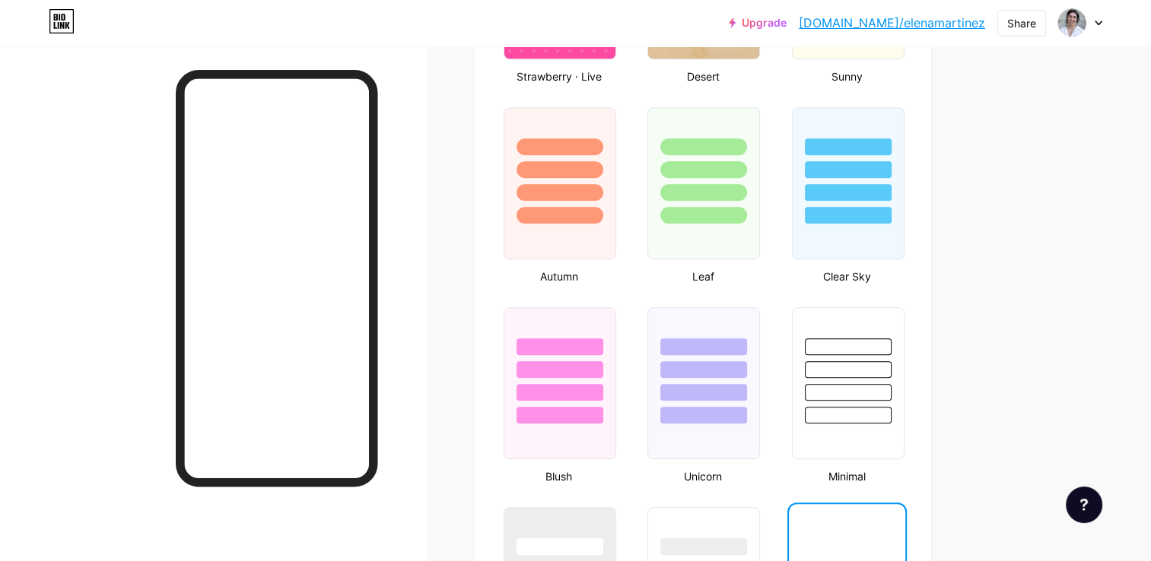
scroll to position [1396, 0]
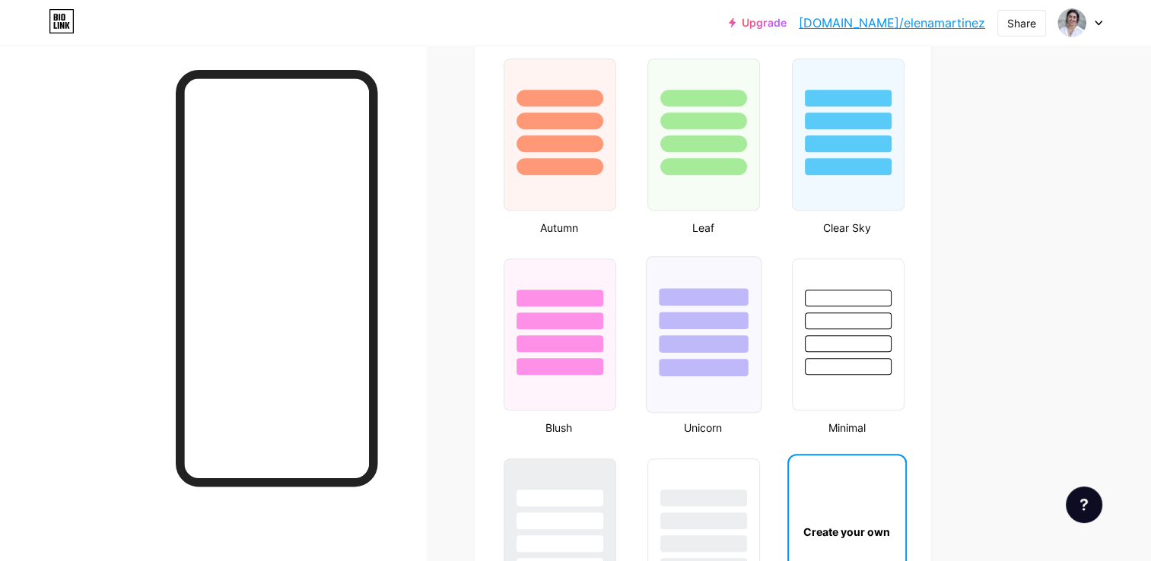
click at [657, 342] on div at bounding box center [704, 316] width 114 height 119
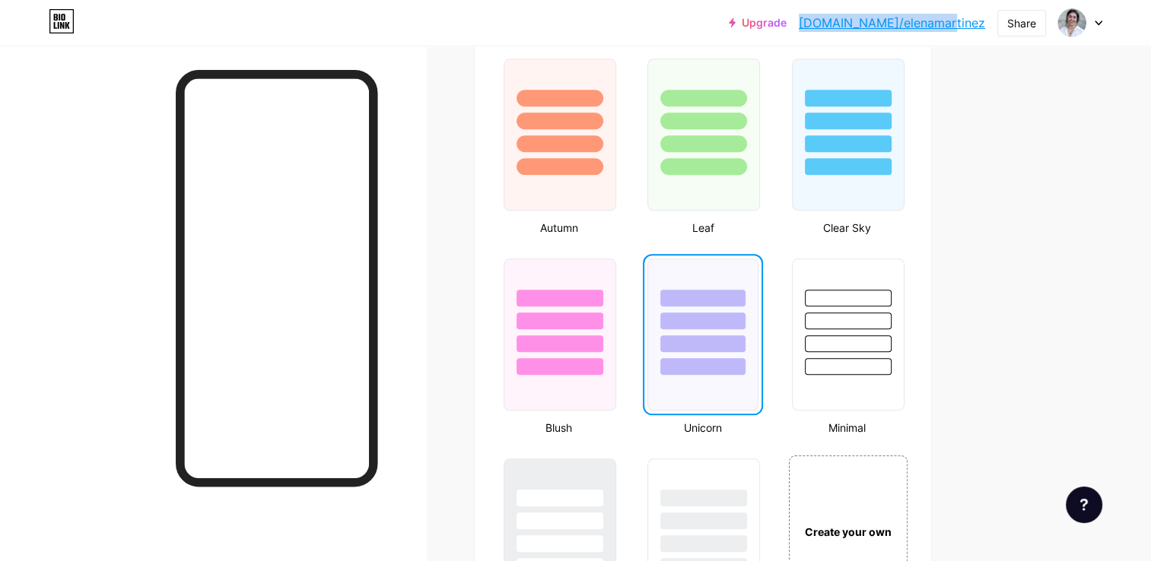
drag, startPoint x: 987, startPoint y: 26, endPoint x: 861, endPoint y: 16, distance: 126.7
click at [861, 16] on div "Upgrade [DOMAIN_NAME]/elenam... [DOMAIN_NAME]/[PERSON_NAME] Switch accounts [PE…" at bounding box center [915, 22] width 373 height 27
copy link "[DOMAIN_NAME]/elenamartinez"
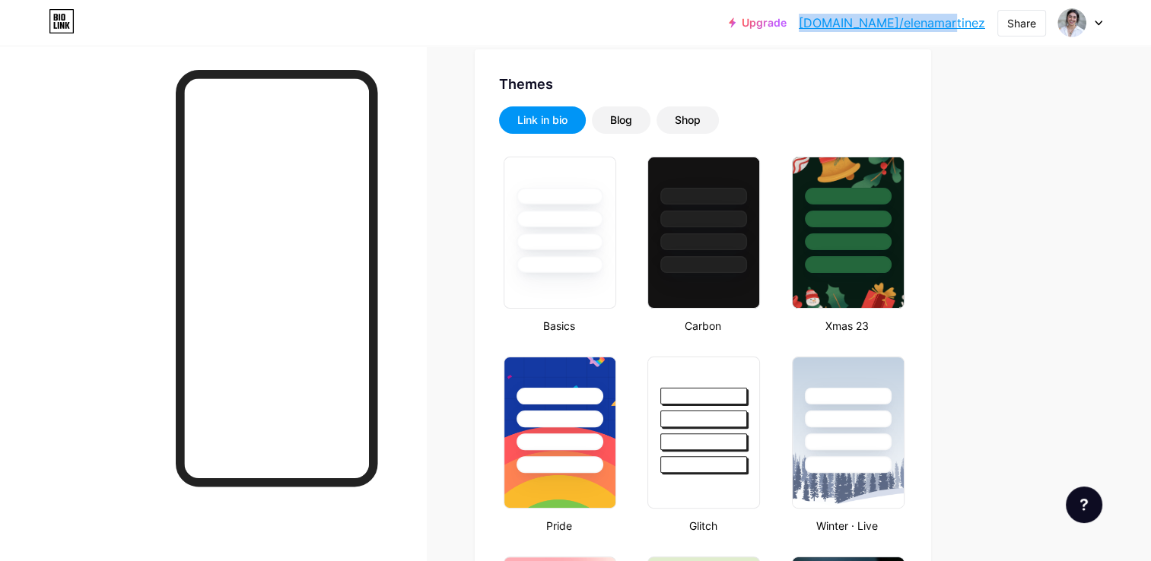
scroll to position [0, 0]
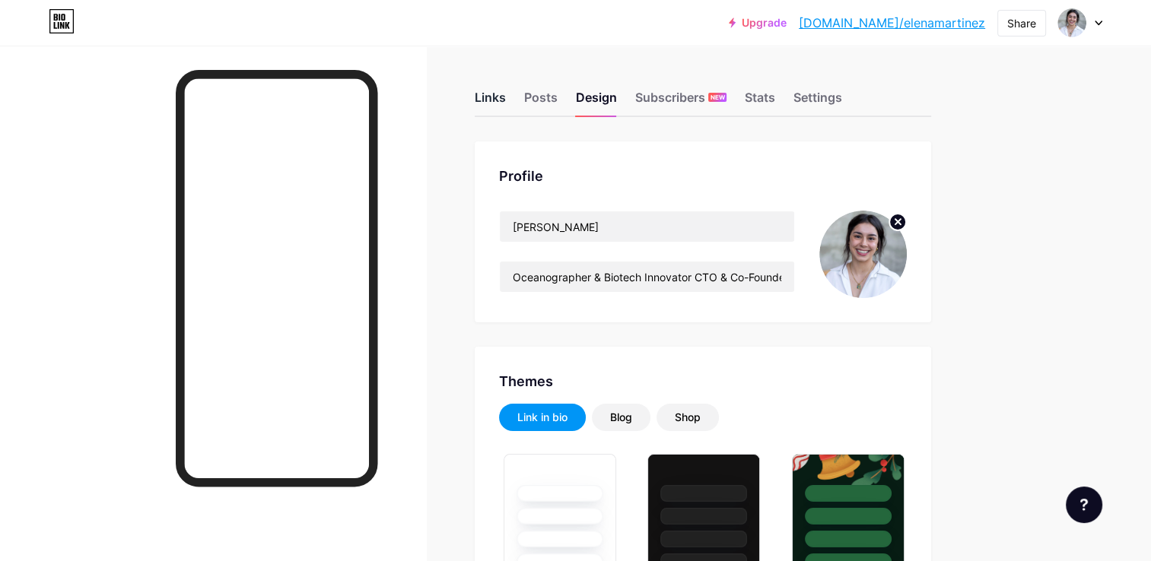
click at [490, 99] on div "Links" at bounding box center [490, 101] width 31 height 27
